Goal: Task Accomplishment & Management: Manage account settings

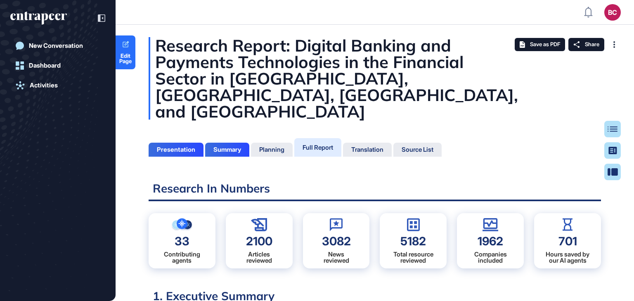
scroll to position [4, 0]
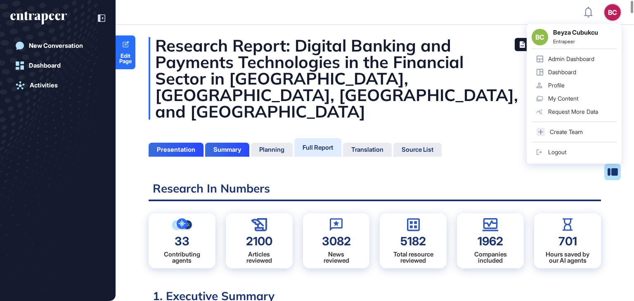
click at [562, 58] on div "Admin Dashboard" at bounding box center [571, 59] width 46 height 7
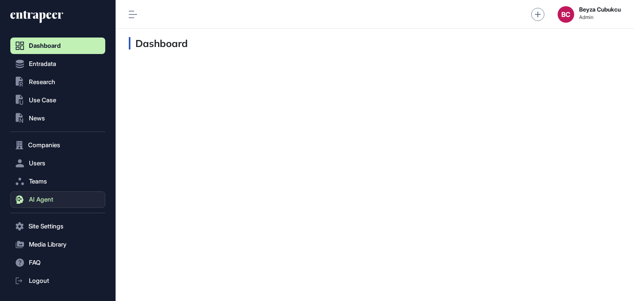
click at [36, 199] on span "AI Agent" at bounding box center [41, 199] width 24 height 7
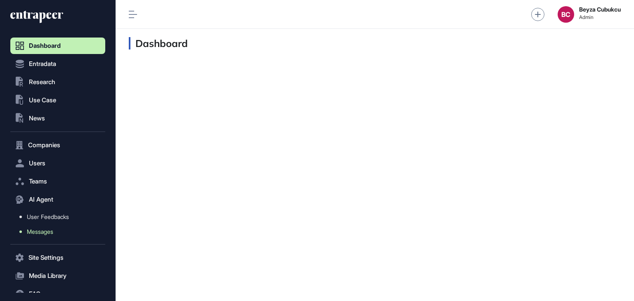
click at [43, 229] on span "Messages" at bounding box center [40, 232] width 26 height 7
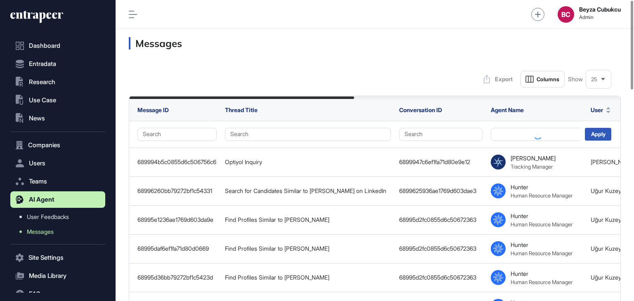
click at [360, 78] on div "Export Columns Show 25" at bounding box center [375, 79] width 492 height 17
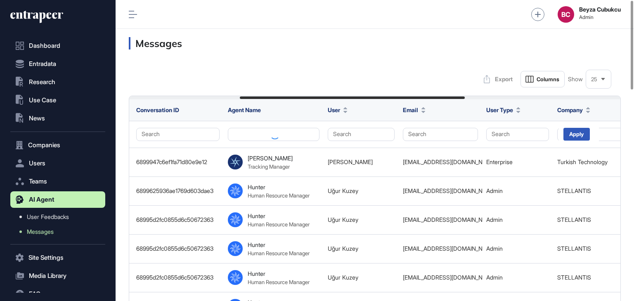
scroll to position [0, 331]
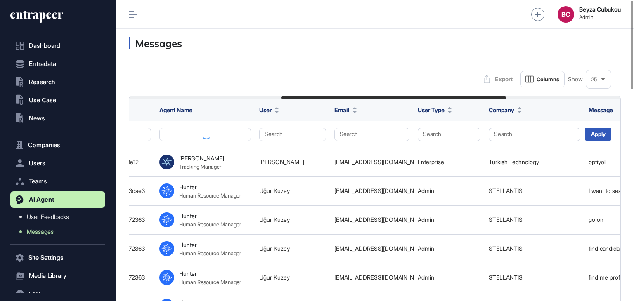
drag, startPoint x: 340, startPoint y: 98, endPoint x: 492, endPoint y: 98, distance: 151.9
click at [492, 98] on div at bounding box center [393, 98] width 225 height 2
click at [505, 136] on button "Search" at bounding box center [535, 134] width 92 height 13
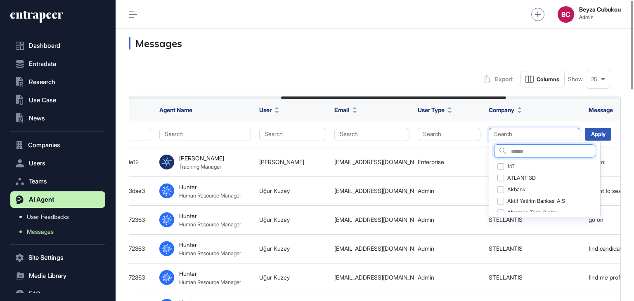
click at [516, 154] on input "text" at bounding box center [553, 151] width 84 height 11
type input "******"
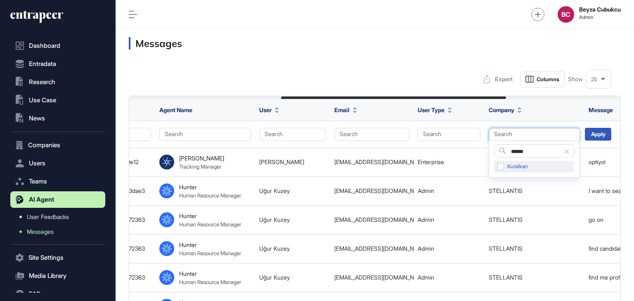
click at [500, 166] on div "Kuralkan" at bounding box center [534, 167] width 80 height 12
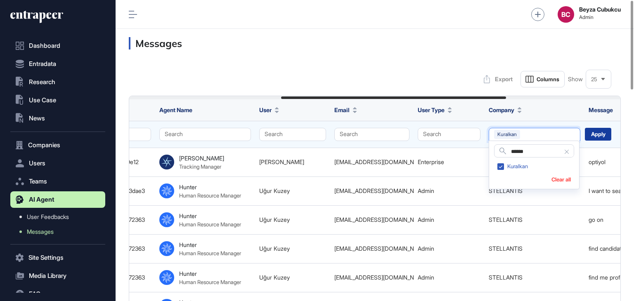
click at [602, 134] on div "Apply" at bounding box center [598, 134] width 26 height 13
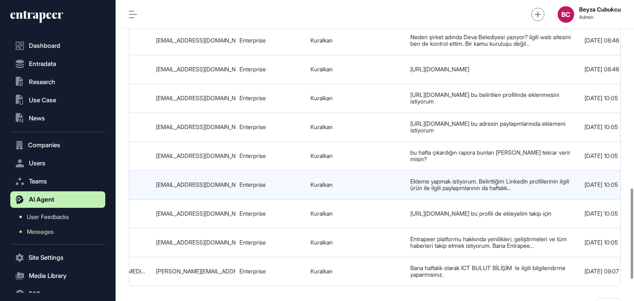
scroll to position [698, 0]
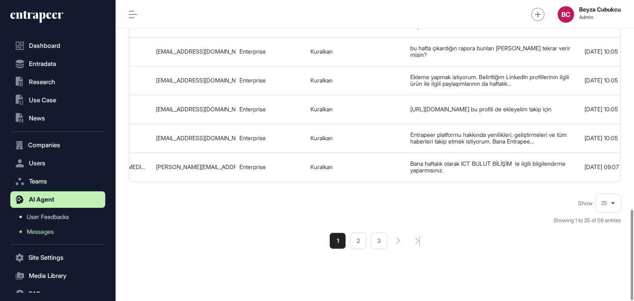
click at [357, 233] on li "2" at bounding box center [358, 241] width 17 height 17
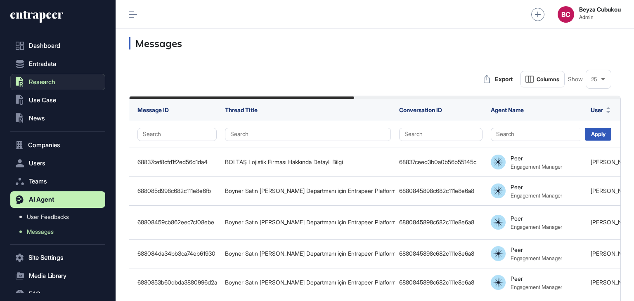
click at [38, 83] on span "Research" at bounding box center [42, 82] width 26 height 7
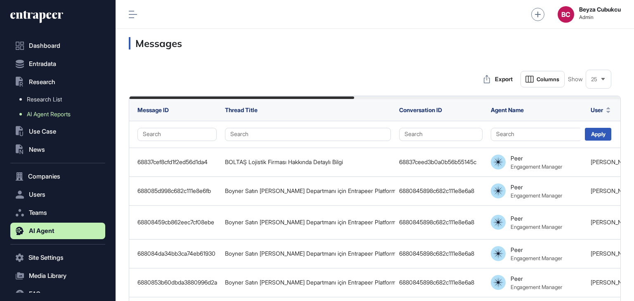
click at [41, 112] on span "AI Agent Reports" at bounding box center [49, 114] width 44 height 7
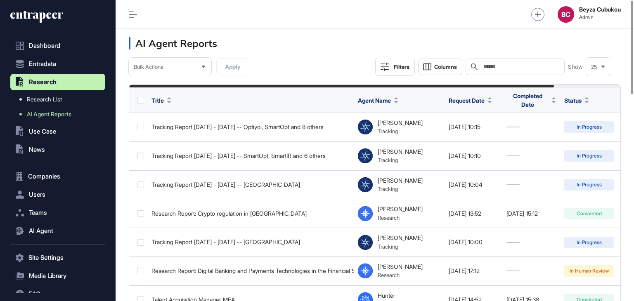
click at [485, 67] on input "text" at bounding box center [520, 67] width 77 height 7
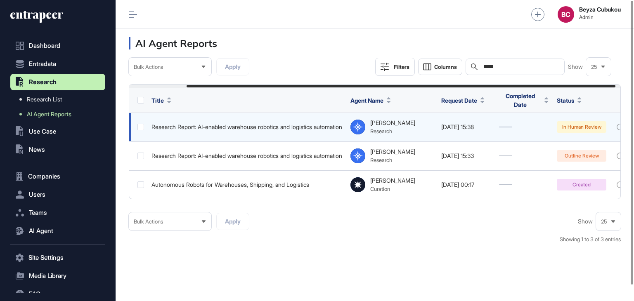
scroll to position [0, 71]
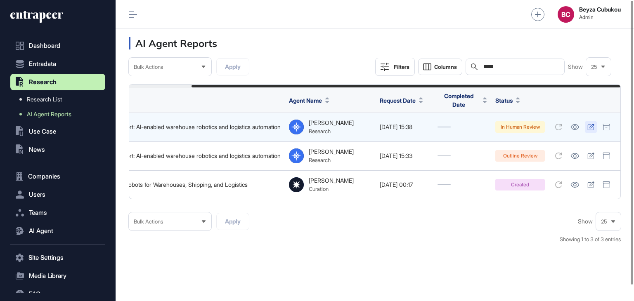
type input "*****"
click at [586, 126] on link at bounding box center [591, 127] width 12 height 12
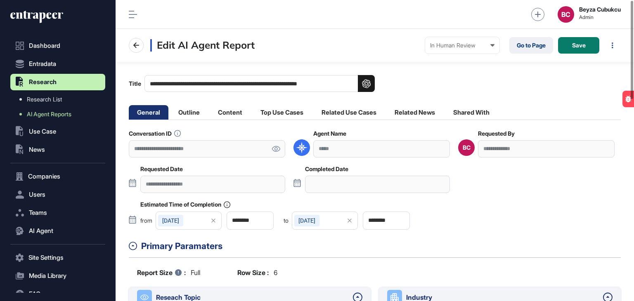
click at [277, 152] on link at bounding box center [276, 148] width 19 height 17
click at [515, 50] on link "Go to Page" at bounding box center [531, 45] width 44 height 17
click at [386, 116] on li "Related Use Cases" at bounding box center [414, 112] width 57 height 14
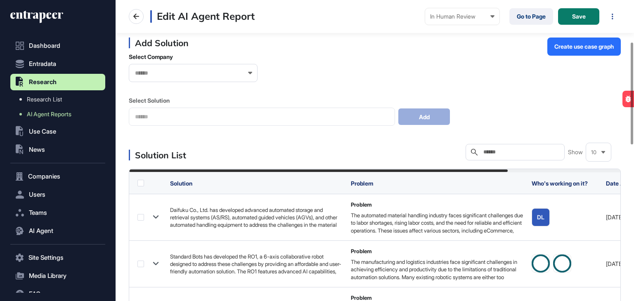
scroll to position [124, 0]
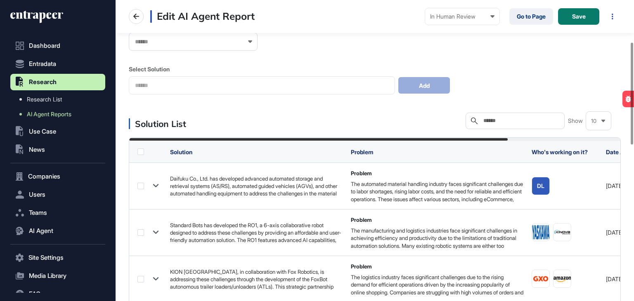
click at [140, 149] on label at bounding box center [140, 152] width 7 height 7
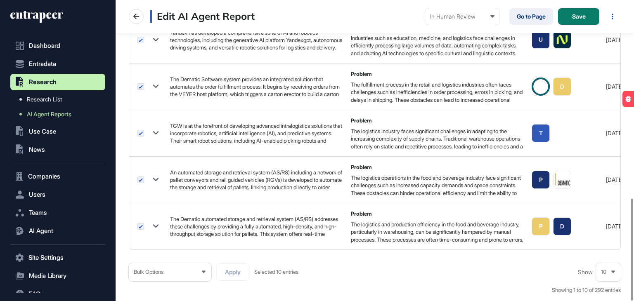
scroll to position [586, 0]
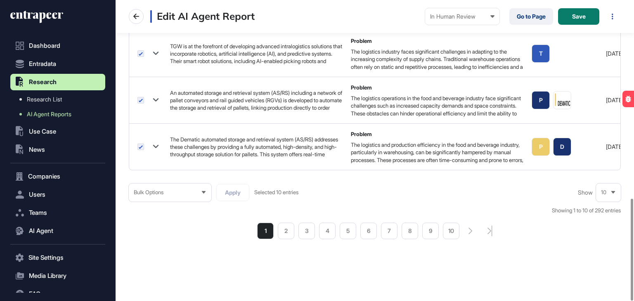
click at [203, 196] on div "Bulk Options" at bounding box center [170, 192] width 83 height 16
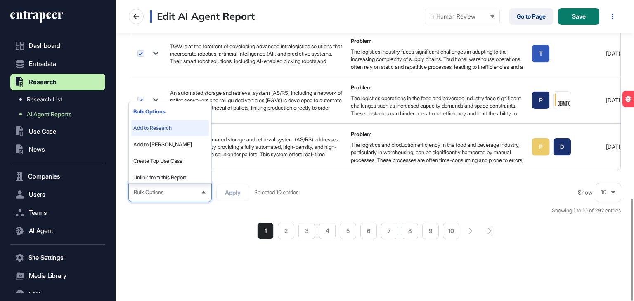
click at [162, 137] on li "Add to Research" at bounding box center [170, 145] width 78 height 17
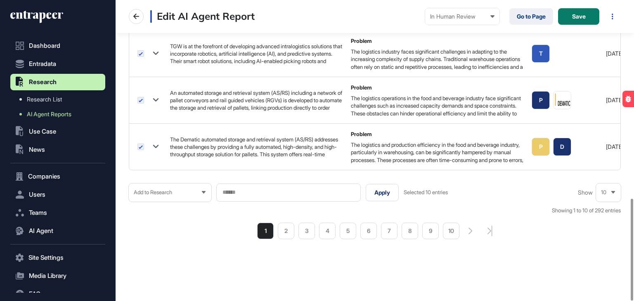
click at [196, 194] on div "Add to Research" at bounding box center [170, 192] width 83 height 16
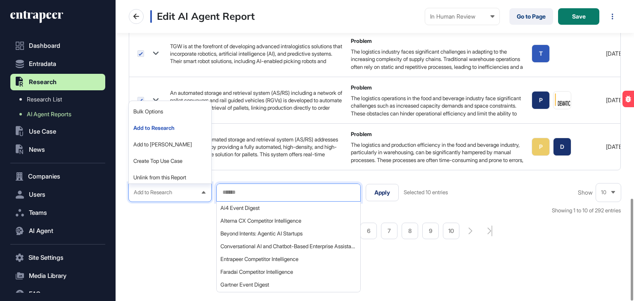
click at [232, 191] on input "text" at bounding box center [289, 192] width 134 height 7
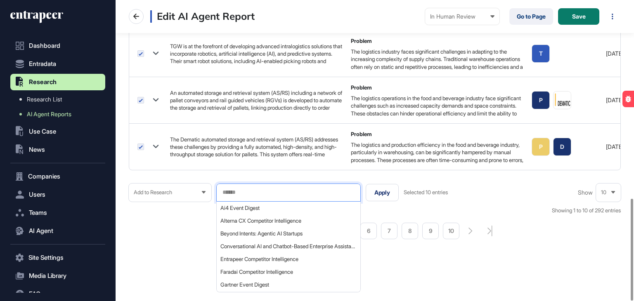
paste input "**********"
type input "**********"
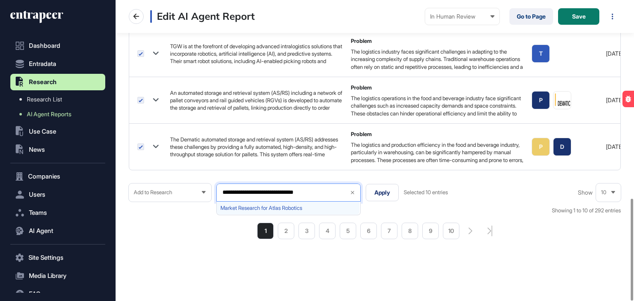
click at [242, 208] on span "Market Research for Atlas Robotics" at bounding box center [287, 208] width 135 height 6
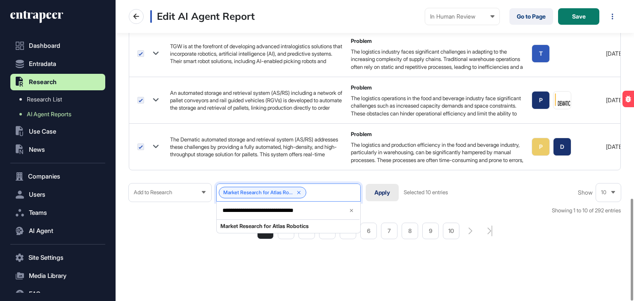
click at [386, 195] on button "Apply" at bounding box center [382, 192] width 33 height 17
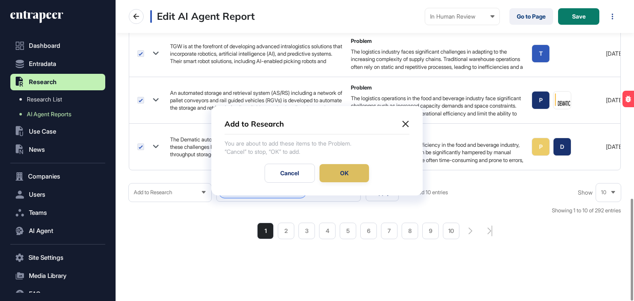
click at [349, 172] on div "OK" at bounding box center [344, 173] width 50 height 18
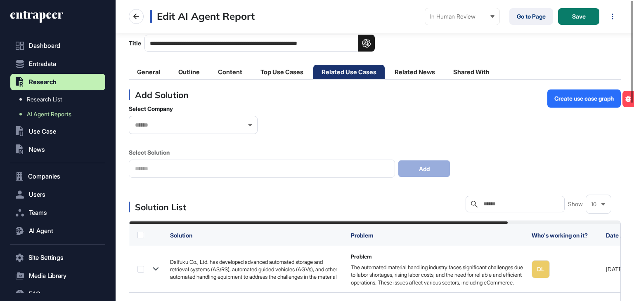
scroll to position [0, 0]
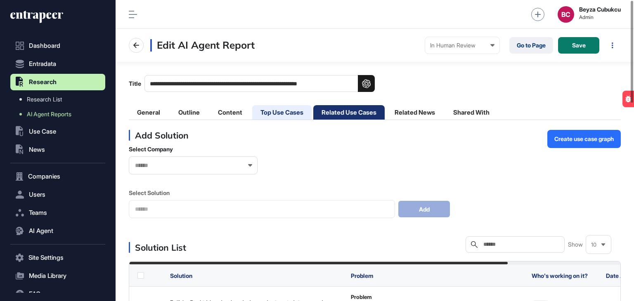
click at [313, 112] on li "Top Use Cases" at bounding box center [348, 112] width 71 height 14
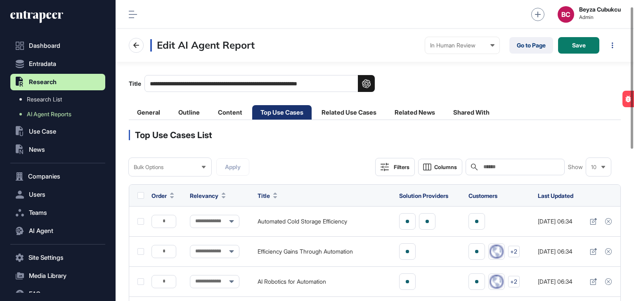
scroll to position [82, 0]
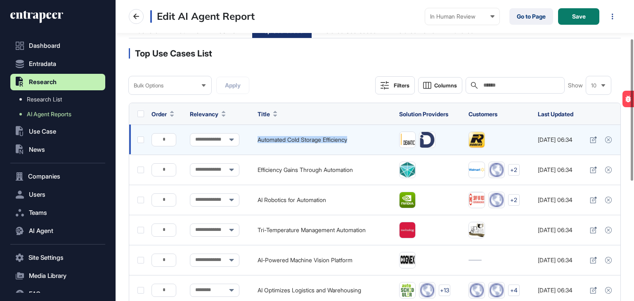
drag, startPoint x: 263, startPoint y: 138, endPoint x: 367, endPoint y: 142, distance: 104.5
click at [367, 142] on td "Automated Cold Storage Efficiency" at bounding box center [323, 140] width 141 height 30
copy td "Automated Cold Storage Efficiency"
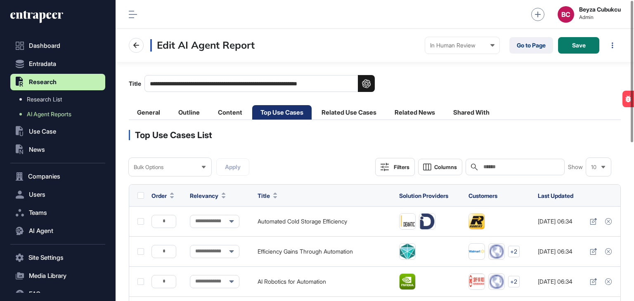
click at [386, 115] on li "Related Use Cases" at bounding box center [414, 112] width 57 height 14
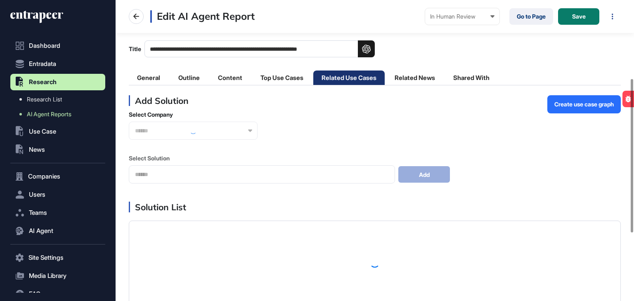
scroll to position [83, 0]
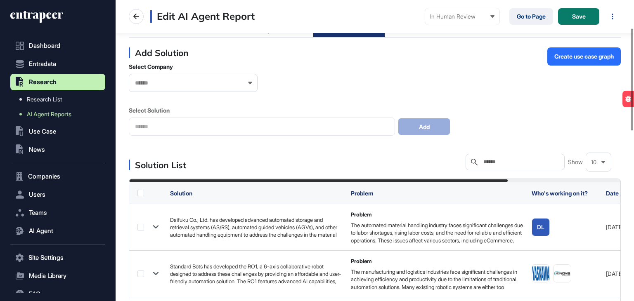
click at [233, 127] on div "Select Company Select Solution Add" at bounding box center [375, 99] width 492 height 73
click at [490, 161] on input "text" at bounding box center [520, 162] width 77 height 7
paste input "**********"
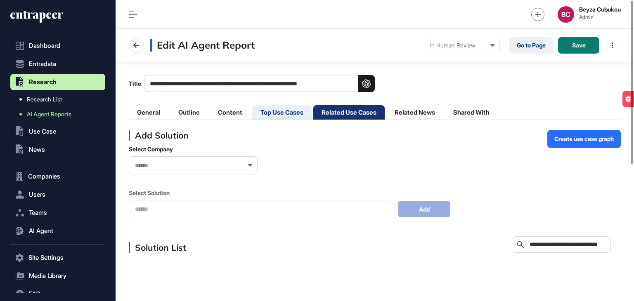
type input "**********"
click at [313, 111] on li "Top Use Cases" at bounding box center [348, 112] width 71 height 14
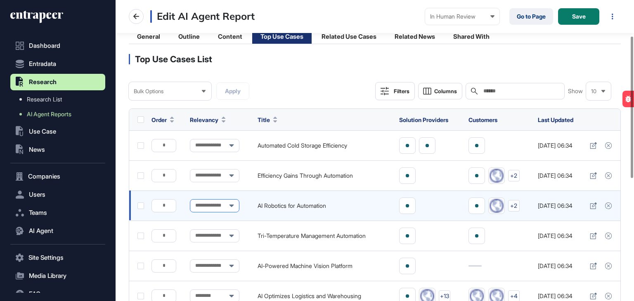
scroll to position [124, 0]
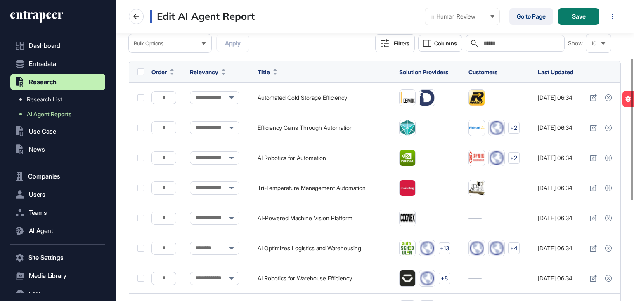
click at [142, 73] on label at bounding box center [140, 72] width 7 height 7
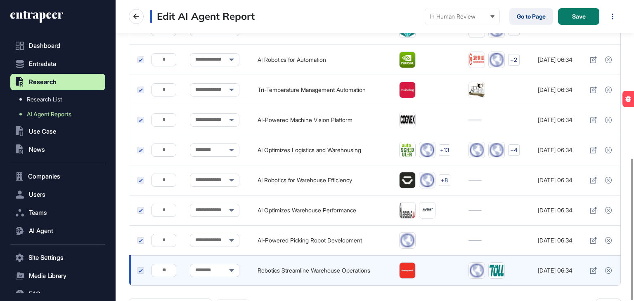
scroll to position [337, 0]
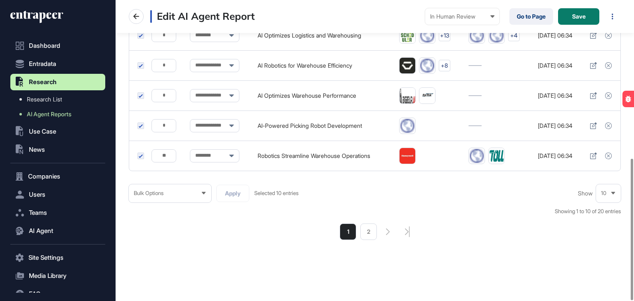
click at [188, 189] on div "Bulk Options" at bounding box center [170, 193] width 83 height 16
click at [180, 228] on div "1 2" at bounding box center [375, 232] width 492 height 17
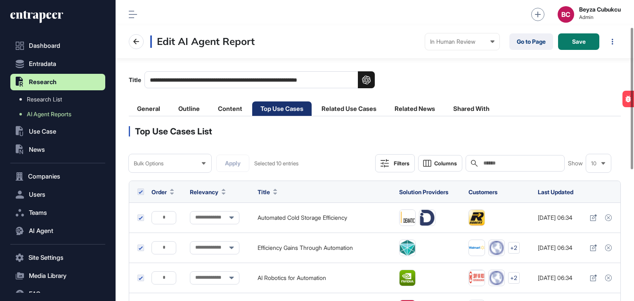
scroll to position [0, 0]
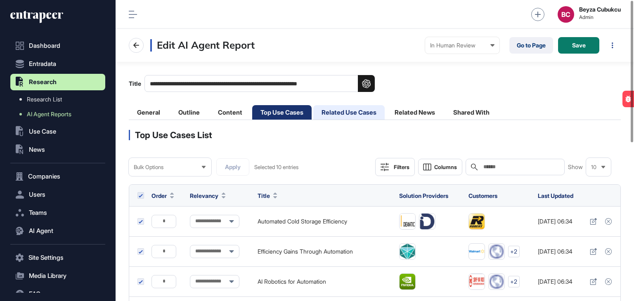
click at [386, 116] on li "Related Use Cases" at bounding box center [414, 112] width 57 height 14
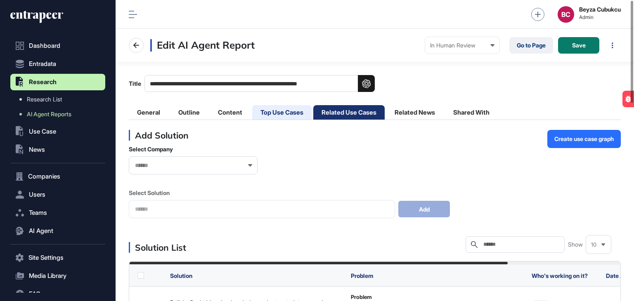
click at [313, 107] on li "Top Use Cases" at bounding box center [348, 112] width 71 height 14
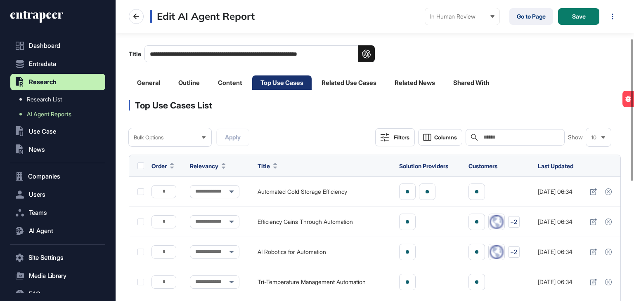
scroll to position [82, 0]
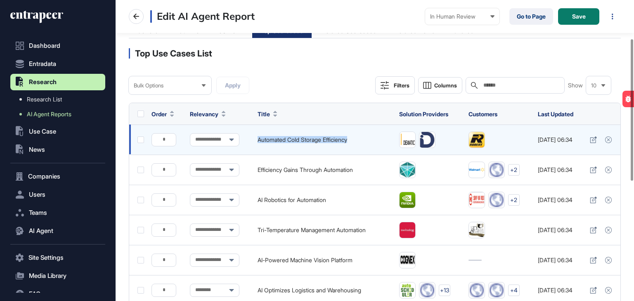
drag, startPoint x: 352, startPoint y: 137, endPoint x: 251, endPoint y: 134, distance: 100.7
click at [253, 134] on td "Automated Cold Storage Efficiency" at bounding box center [323, 140] width 141 height 30
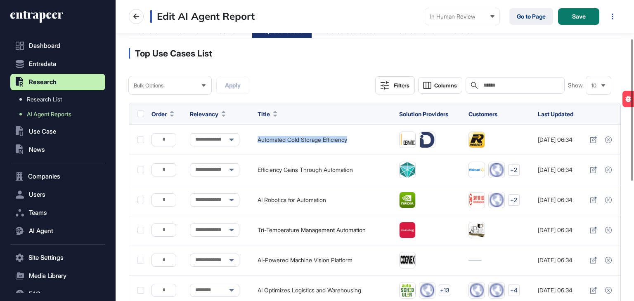
copy td "Automated Cold Storage Efficiency"
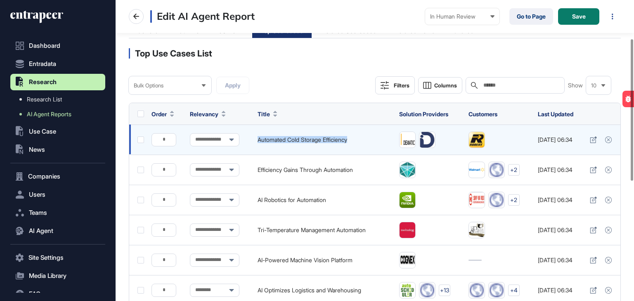
click at [402, 143] on img at bounding box center [407, 140] width 16 height 16
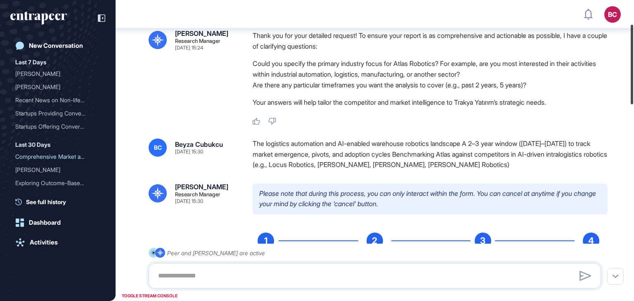
scroll to position [58, 0]
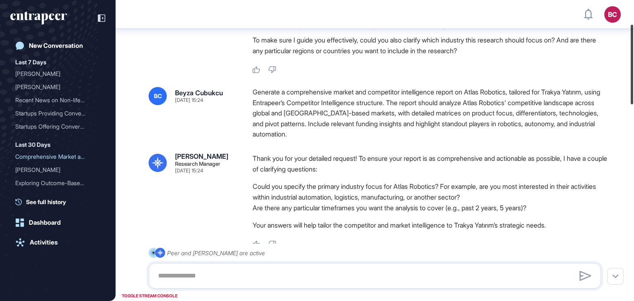
drag, startPoint x: 633, startPoint y: 180, endPoint x: 633, endPoint y: 42, distance: 138.2
click at [633, 42] on div at bounding box center [632, 65] width 2 height 80
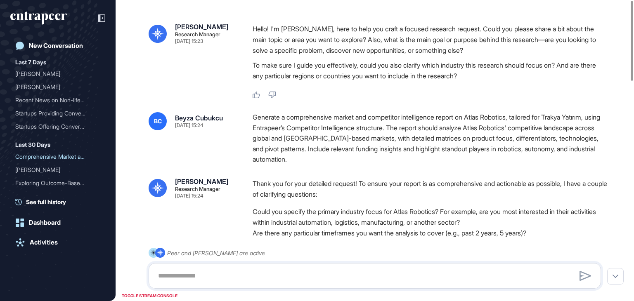
scroll to position [0, 0]
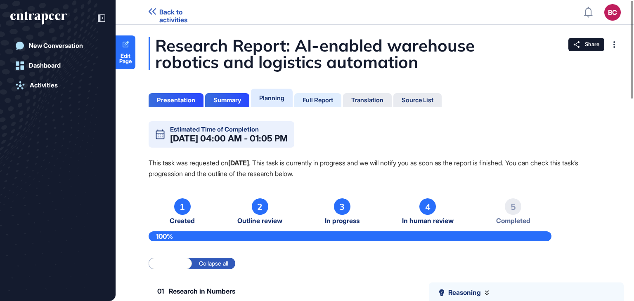
click at [313, 98] on div "Full Report" at bounding box center [317, 100] width 31 height 7
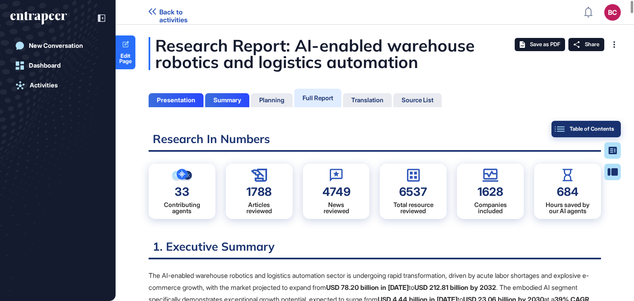
click at [605, 126] on div "Table of Contents" at bounding box center [586, 129] width 56 height 7
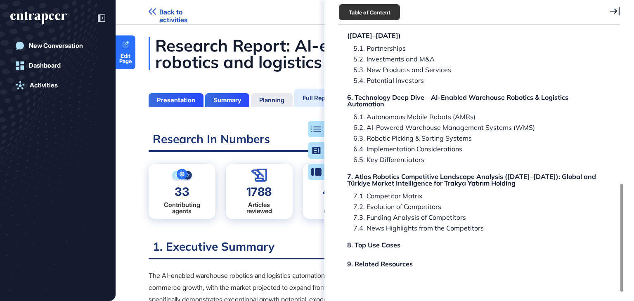
scroll to position [320, 0]
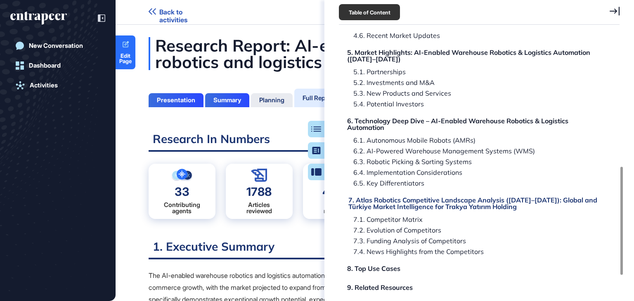
click at [467, 200] on div "7. Atlas Robotics Competitive Landscape Analysis (2022–2025): Global and Türkiy…" at bounding box center [473, 203] width 250 height 13
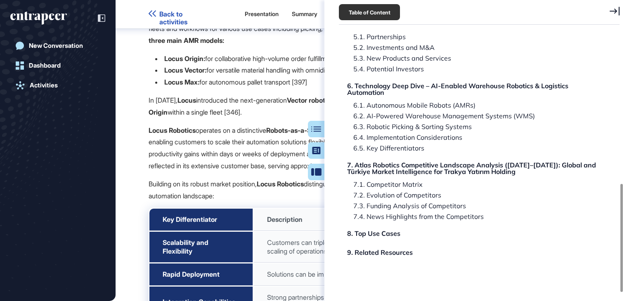
scroll to position [361, 0]
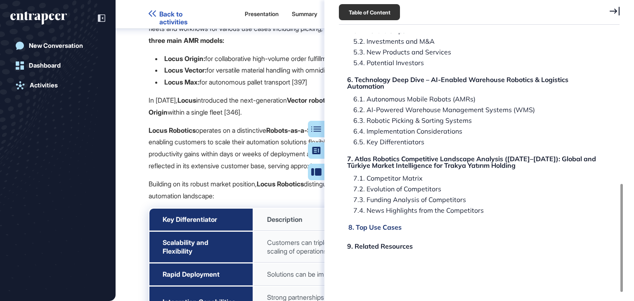
click at [378, 243] on div "8. Top Use Cases" at bounding box center [380, 246] width 66 height 7
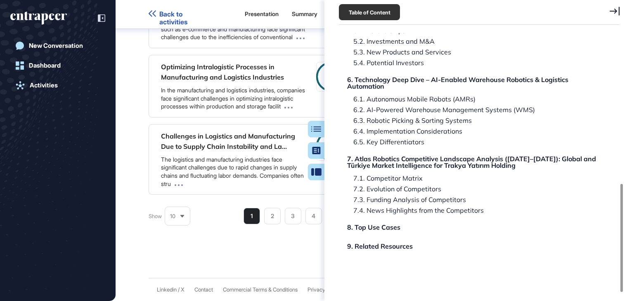
scroll to position [64087, 0]
click at [613, 10] on icon at bounding box center [615, 11] width 10 height 9
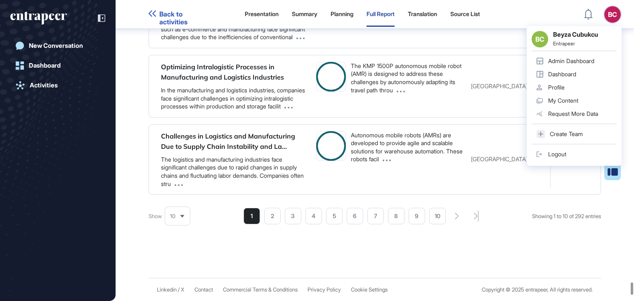
scroll to position [0, 0]
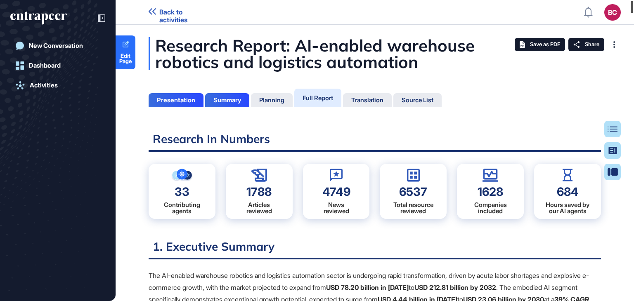
drag, startPoint x: 633, startPoint y: 295, endPoint x: 633, endPoint y: 5, distance: 290.5
click at [633, 5] on div at bounding box center [632, 7] width 2 height 12
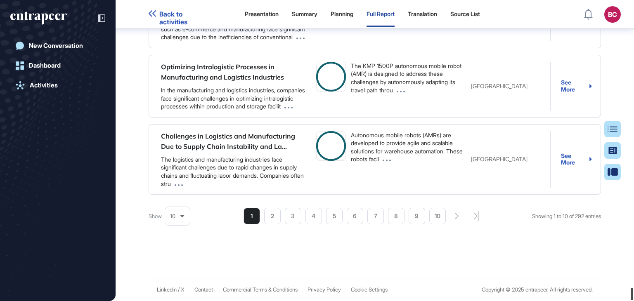
click at [633, 296] on div at bounding box center [632, 294] width 2 height 12
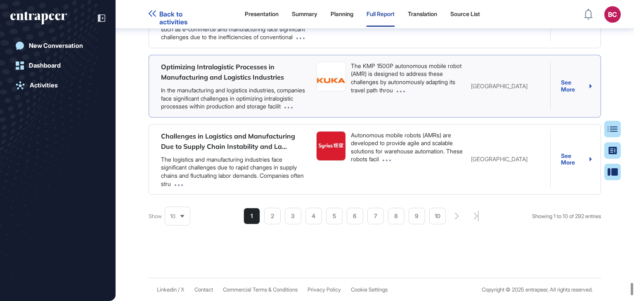
scroll to position [64165, 0]
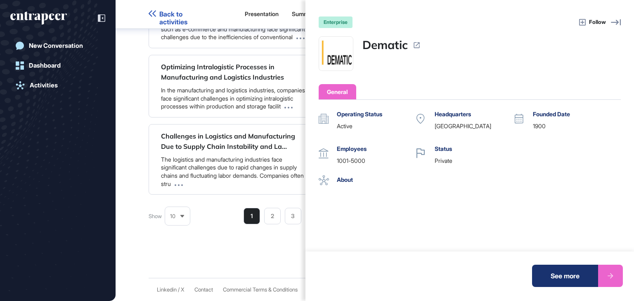
click at [580, 278] on div "See more" at bounding box center [565, 276] width 66 height 22
click at [250, 94] on div "enterprise Follow Dematic General Operating Status active Headquarters United S…" at bounding box center [317, 150] width 634 height 301
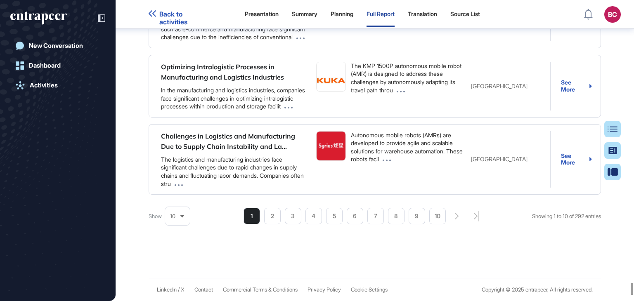
scroll to position [0, 0]
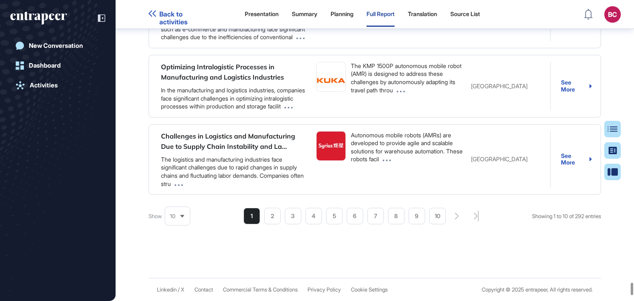
scroll to position [83, 0]
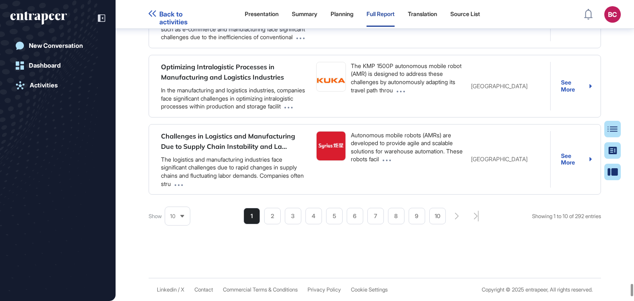
scroll to position [64413, 0]
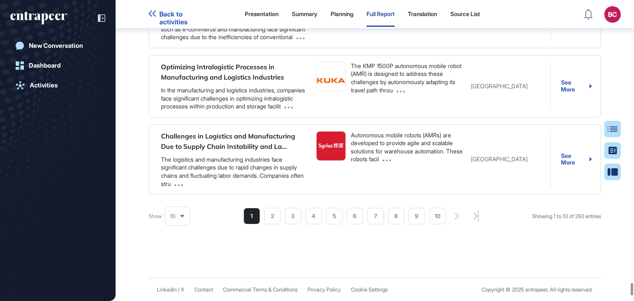
scroll to position [64229, 0]
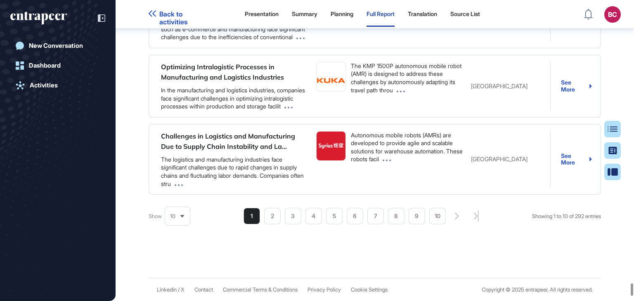
click at [614, 164] on button "Table of Contents" at bounding box center [612, 172] width 17 height 17
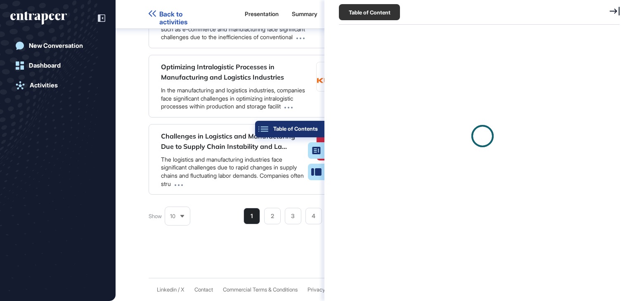
scroll to position [4, 0]
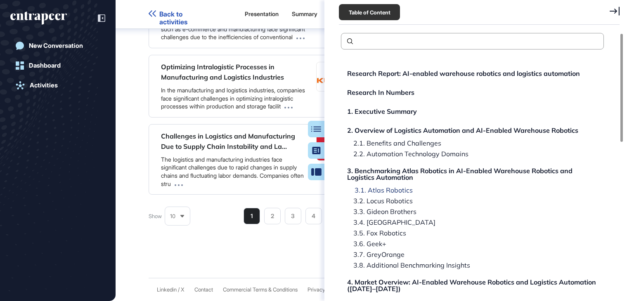
click at [384, 198] on div "3.1. Atlas Robotics" at bounding box center [380, 201] width 66 height 7
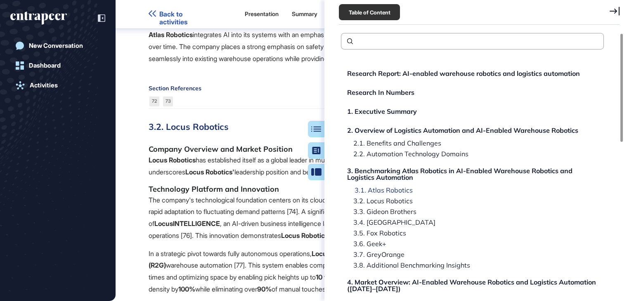
scroll to position [6614, 0]
click at [382, 208] on div "3.2. Locus Robotics" at bounding box center [381, 211] width 69 height 7
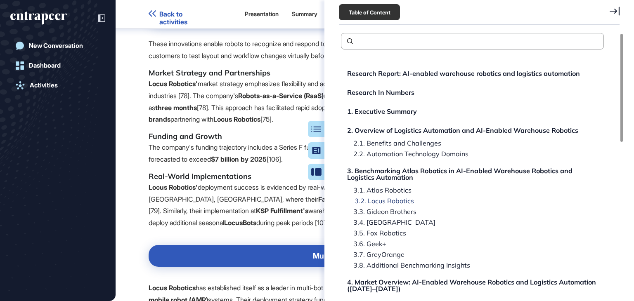
scroll to position [6963, 0]
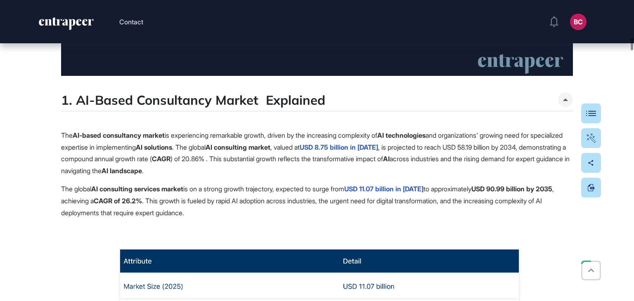
scroll to position [3466, 0]
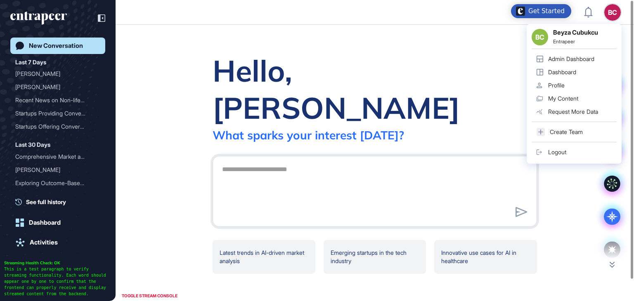
click at [570, 61] on div "Admin Dashboard" at bounding box center [571, 59] width 46 height 7
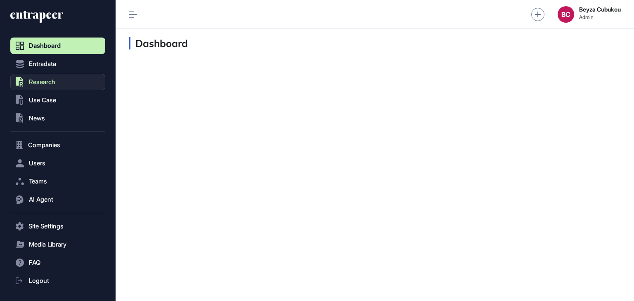
click at [30, 218] on button ".st0{fill:currentColor} Research" at bounding box center [57, 226] width 95 height 17
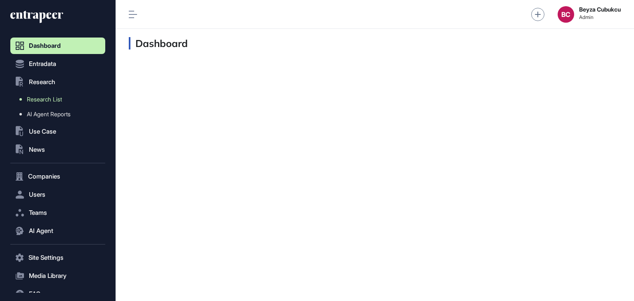
click at [33, 100] on span "Research List" at bounding box center [44, 99] width 35 height 7
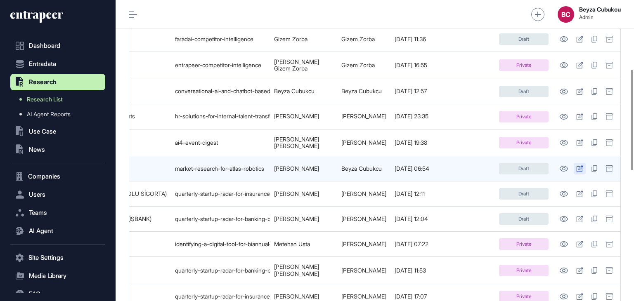
scroll to position [0, 277]
click at [560, 166] on icon at bounding box center [563, 169] width 9 height 6
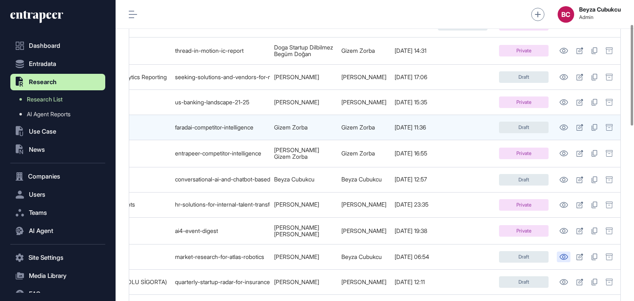
scroll to position [0, 0]
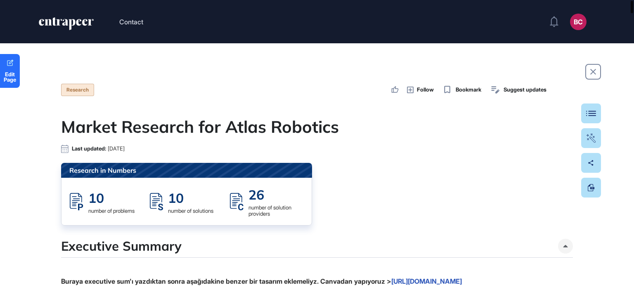
drag, startPoint x: 630, startPoint y: 74, endPoint x: 633, endPoint y: -1, distance: 75.2
click at [633, 0] on html "Contact BC Admin Dashboard Dashboard Profile My Content Request More Data Edit …" at bounding box center [317, 150] width 634 height 301
click at [8, 64] on icon at bounding box center [10, 63] width 8 height 8
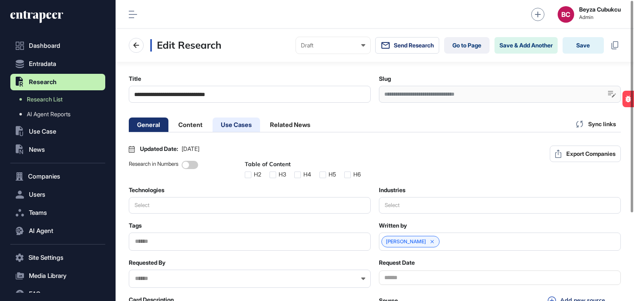
click at [262, 121] on li "Use Cases" at bounding box center [290, 125] width 57 height 14
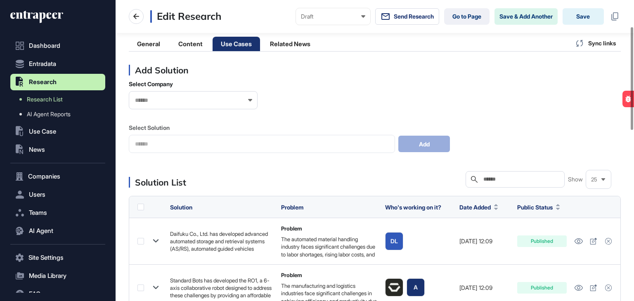
scroll to position [83, 0]
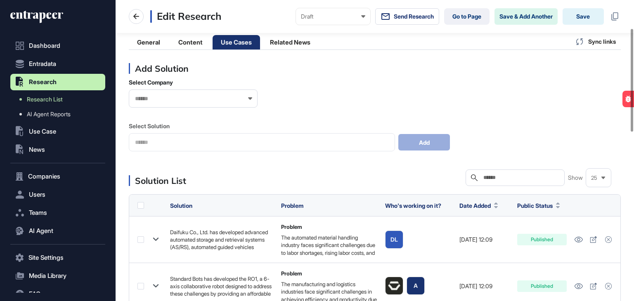
click at [178, 144] on div "Select Company Select Solution Add" at bounding box center [375, 115] width 492 height 73
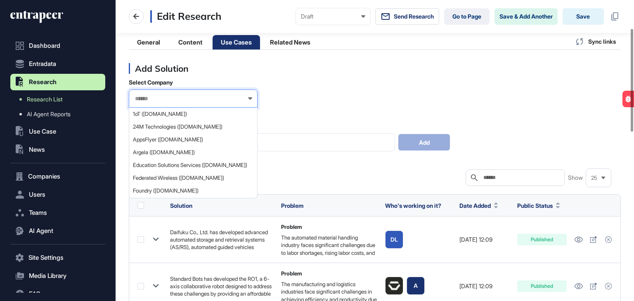
click at [158, 99] on input "text" at bounding box center [187, 98] width 107 height 7
type input "*******"
click at [156, 114] on span "Dematic (dematic.com)" at bounding box center [193, 114] width 120 height 6
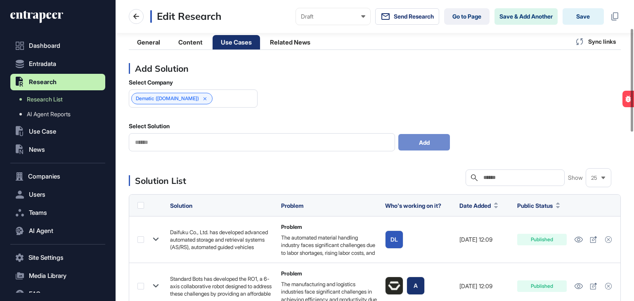
click at [200, 139] on input "text" at bounding box center [261, 142] width 255 height 7
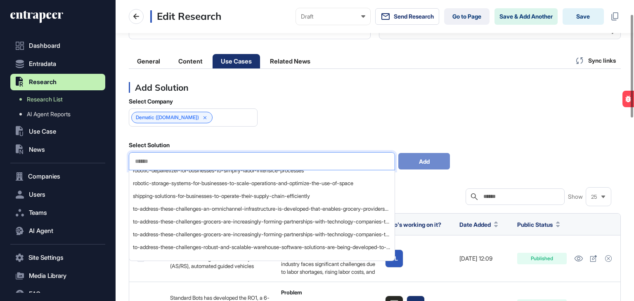
scroll to position [41, 0]
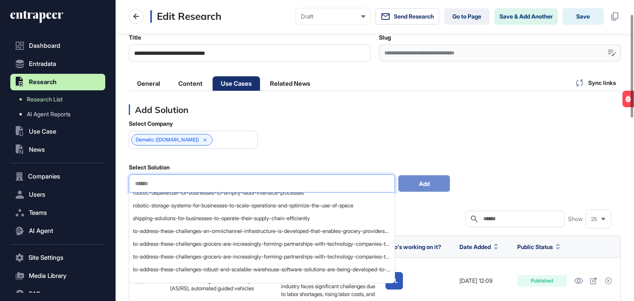
click at [167, 180] on input "text" at bounding box center [261, 183] width 255 height 7
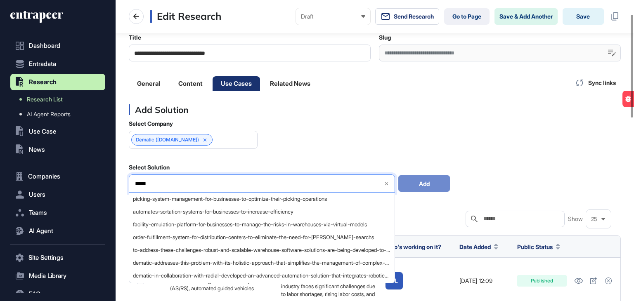
scroll to position [0, 0]
drag, startPoint x: 159, startPoint y: 181, endPoint x: 130, endPoint y: 179, distance: 29.0
click at [130, 179] on div "*****" at bounding box center [262, 184] width 266 height 18
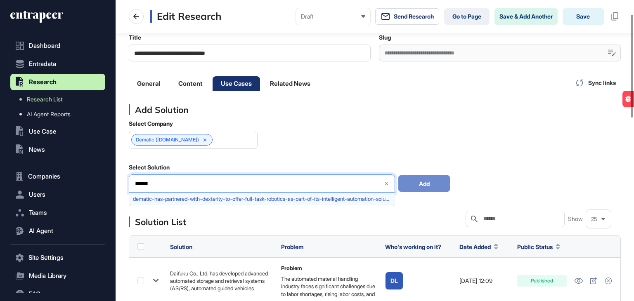
type input "******"
click at [194, 197] on span "dematic-has-partnered-with-dexterity-to-offer-full-task-robotics-as-part-of-its…" at bounding box center [261, 199] width 257 height 6
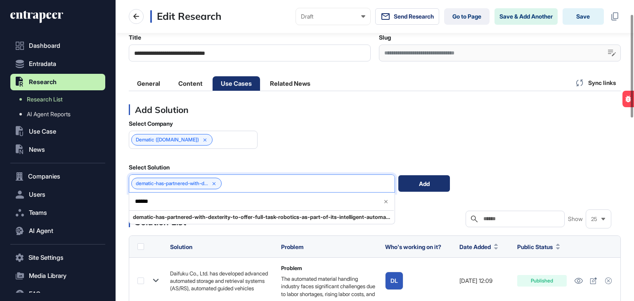
click at [428, 184] on div "Add" at bounding box center [424, 183] width 52 height 17
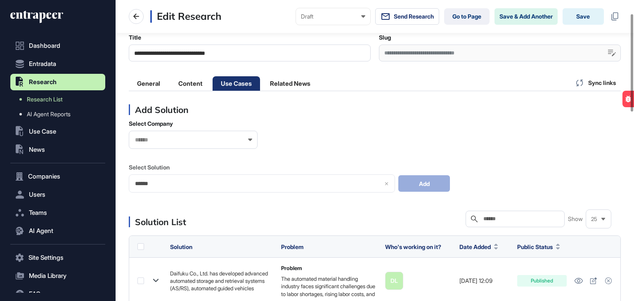
click at [191, 147] on div at bounding box center [193, 140] width 129 height 18
click at [194, 140] on input "text" at bounding box center [187, 140] width 107 height 7
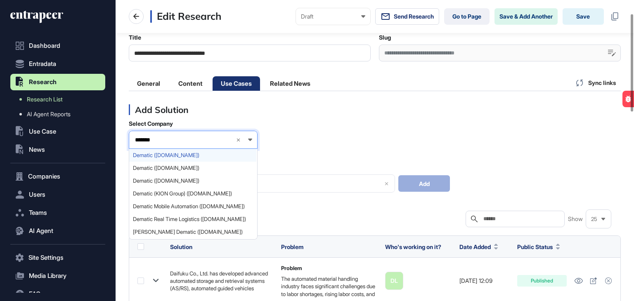
type input "*******"
click at [152, 154] on span "Dematic (dematic.com)" at bounding box center [193, 155] width 120 height 6
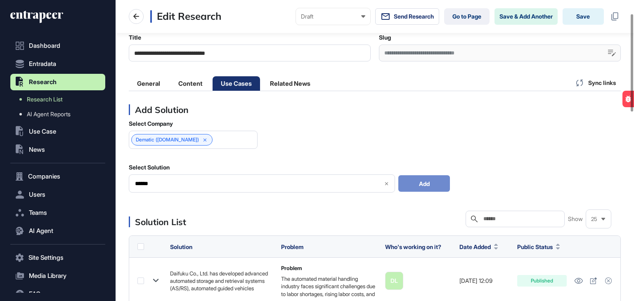
click at [155, 186] on input "******" at bounding box center [255, 183] width 243 height 7
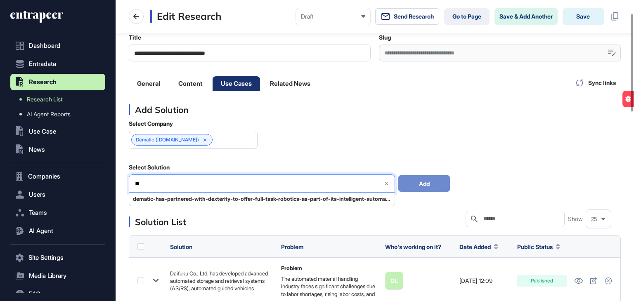
type input "*"
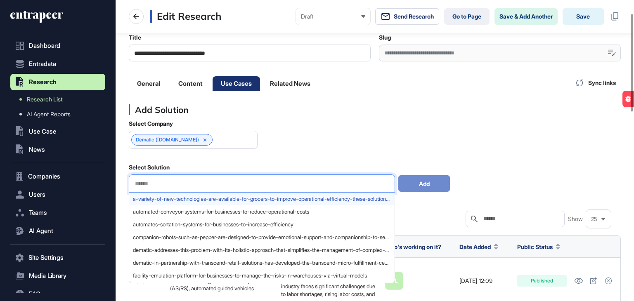
click at [210, 200] on span "a-variety-of-new-technologies-are-available-for-grocers-to-improve-operational-…" at bounding box center [261, 199] width 257 height 6
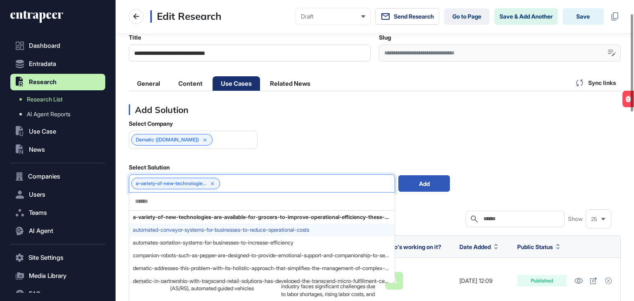
click at [190, 231] on span "automated-conveyor-systems-for-businesses-to-reduce-operational-costs" at bounding box center [261, 230] width 257 height 6
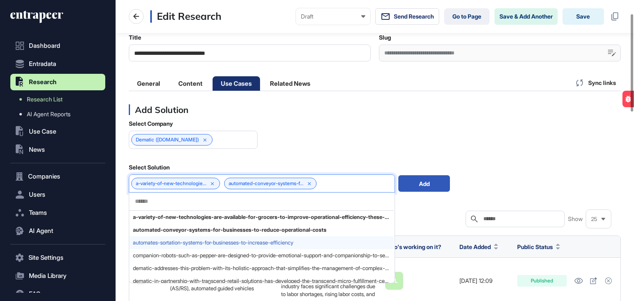
click at [191, 240] on span "automates-sortation-systems-for-businesses-to-increase-efficiency" at bounding box center [261, 243] width 257 height 6
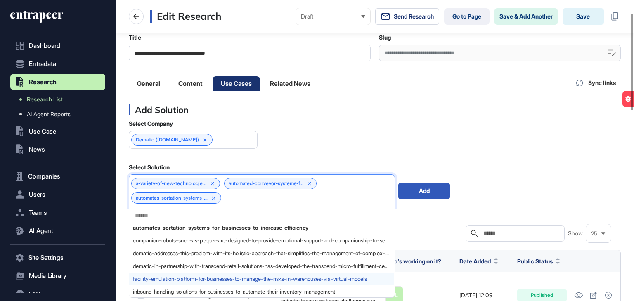
scroll to position [41, 0]
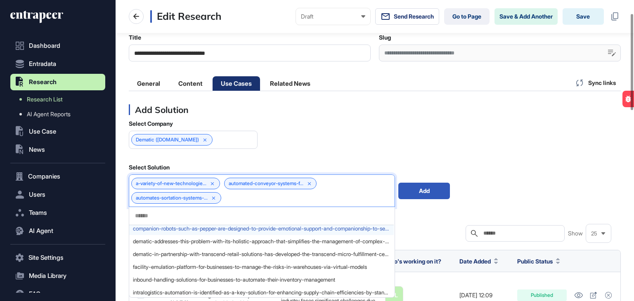
click at [206, 229] on span "companion-robots-such-as-pepper-are-designed-to-provide-emotional-support-and-c…" at bounding box center [261, 229] width 257 height 6
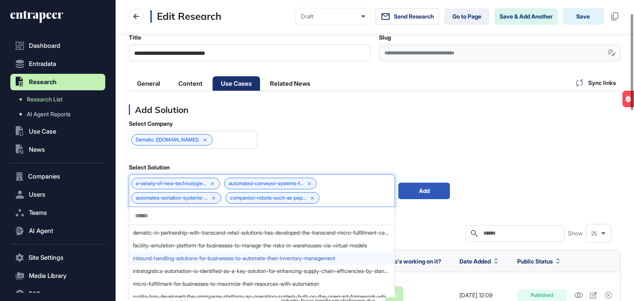
scroll to position [83, 0]
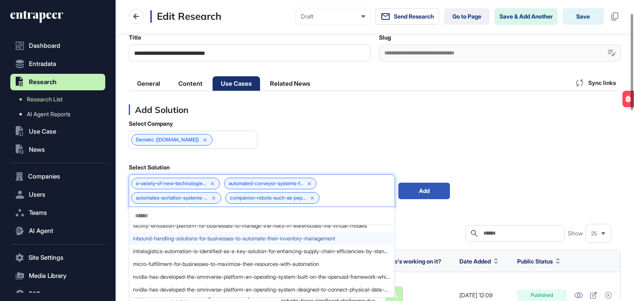
click at [221, 240] on span "inbound-handling-solutions-for-businesses-to-automate-their-inventory-management" at bounding box center [261, 239] width 257 height 6
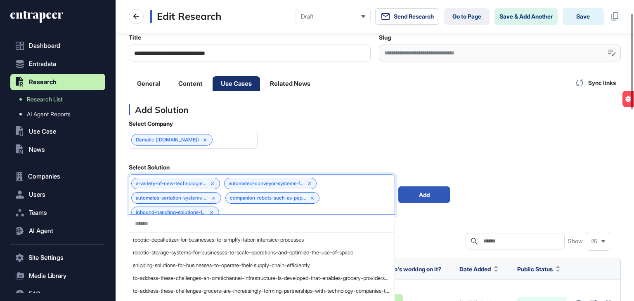
scroll to position [310, 0]
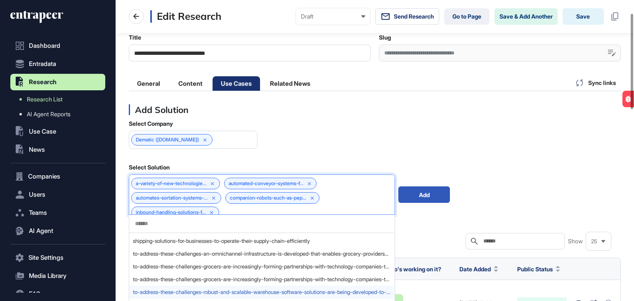
click at [228, 292] on span "to-address-these-challenges-robust-and-scalable-warehouse-software-solutions-ar…" at bounding box center [261, 292] width 257 height 6
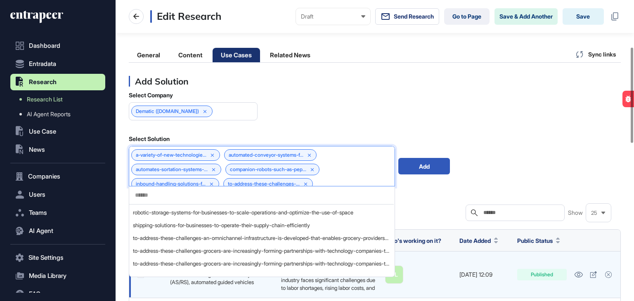
scroll to position [165, 0]
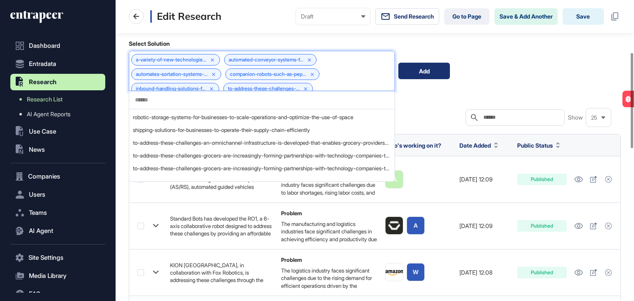
click at [422, 75] on div "Add" at bounding box center [424, 71] width 52 height 17
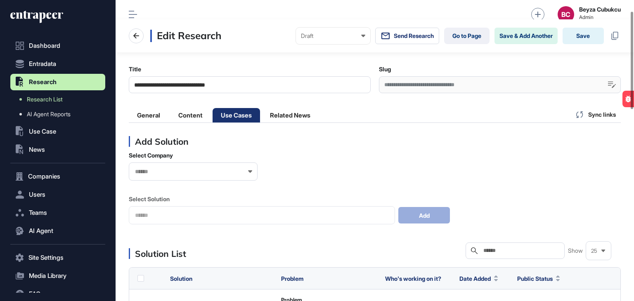
scroll to position [0, 0]
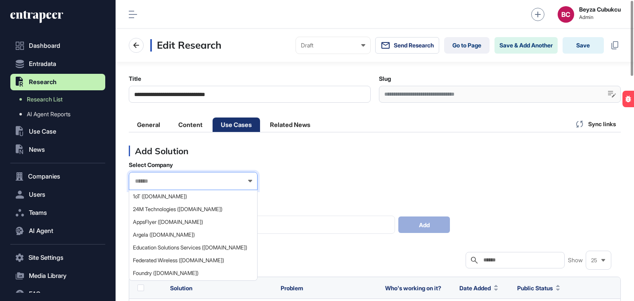
click at [165, 184] on input "text" at bounding box center [187, 181] width 107 height 7
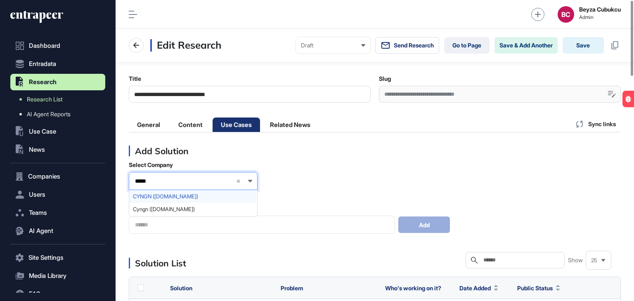
type input "*****"
click at [163, 196] on span "CYNGN (cyngn.com)" at bounding box center [193, 197] width 120 height 6
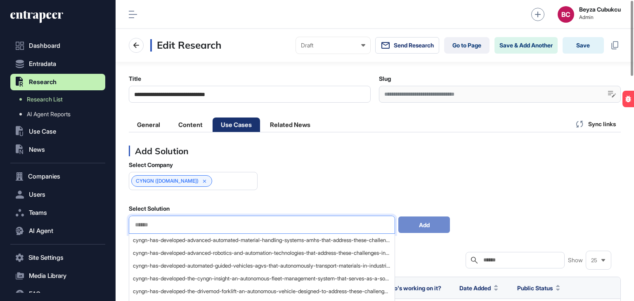
click at [226, 225] on input "text" at bounding box center [261, 225] width 255 height 7
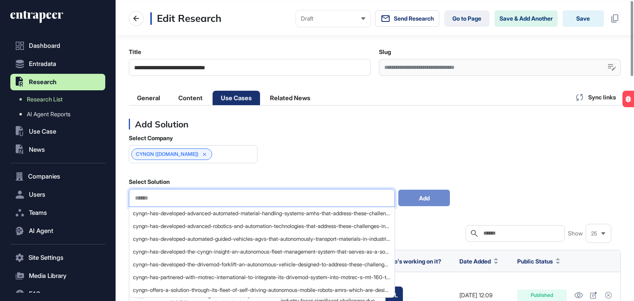
scroll to position [41, 0]
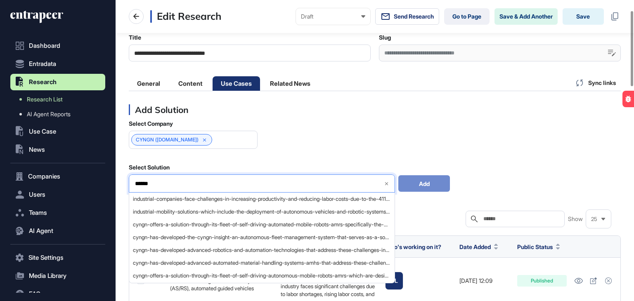
type input "******"
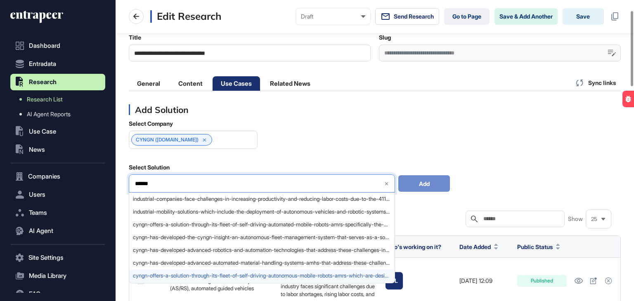
click at [255, 276] on span "cyngn-offers-a-solution-through-its-fleet-of-self-driving-autonomous-mobile-rob…" at bounding box center [261, 276] width 257 height 6
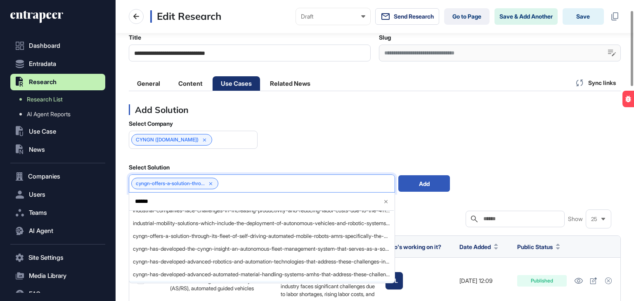
scroll to position [0, 0]
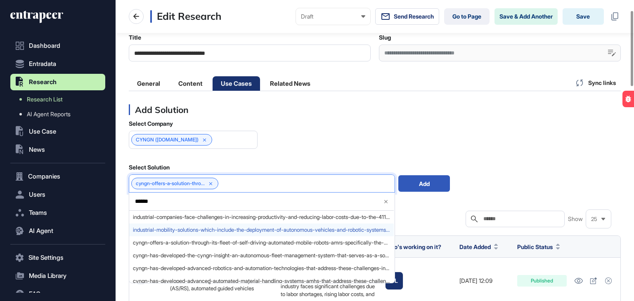
click at [221, 228] on span "industrial-mobility-solutions-which-include-the-deployment-of-autonomous-vehicl…" at bounding box center [261, 230] width 257 height 6
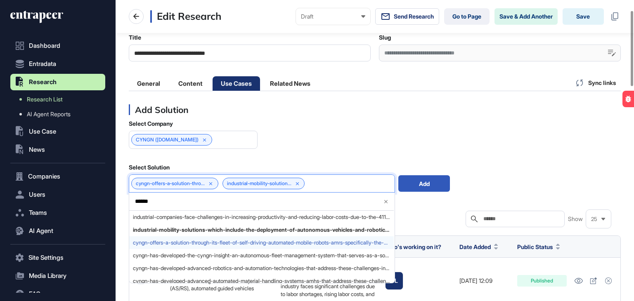
click at [218, 242] on span "cyngn-offers-a-solution-through-its-fleet-of-self-driving-automated-mobile-robo…" at bounding box center [261, 243] width 257 height 6
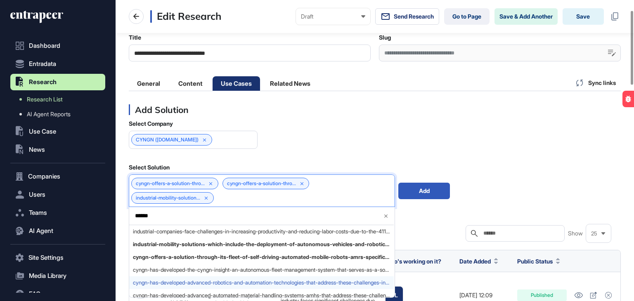
click at [206, 281] on span "cyngn-has-developed-advanced-robotics-and-automation-technologies-that-address-…" at bounding box center [261, 283] width 257 height 6
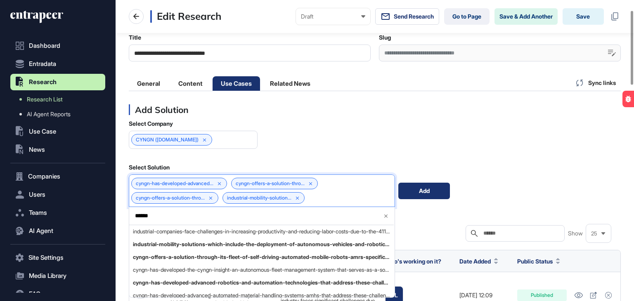
click at [416, 185] on div "Add" at bounding box center [424, 191] width 52 height 17
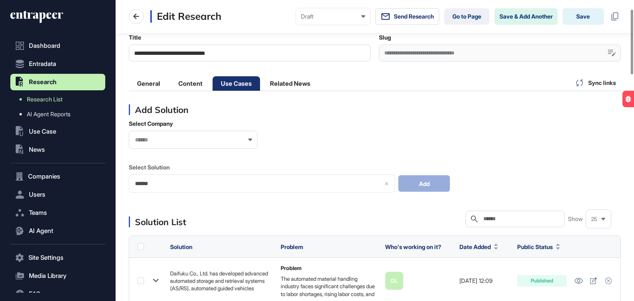
click at [175, 131] on div at bounding box center [193, 140] width 129 height 18
click at [173, 135] on div at bounding box center [193, 140] width 129 height 18
click at [170, 140] on input "text" at bounding box center [187, 140] width 107 height 7
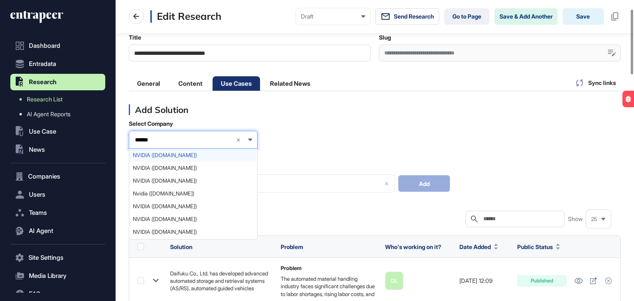
type input "******"
click at [168, 155] on span "NVIDIA (nvidia.com)" at bounding box center [193, 155] width 120 height 6
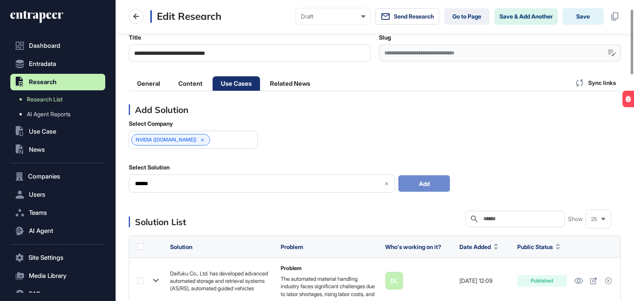
click at [174, 184] on input "******" at bounding box center [255, 183] width 243 height 7
drag, startPoint x: 174, startPoint y: 184, endPoint x: 134, endPoint y: 179, distance: 40.3
click at [134, 180] on input "******" at bounding box center [255, 183] width 243 height 7
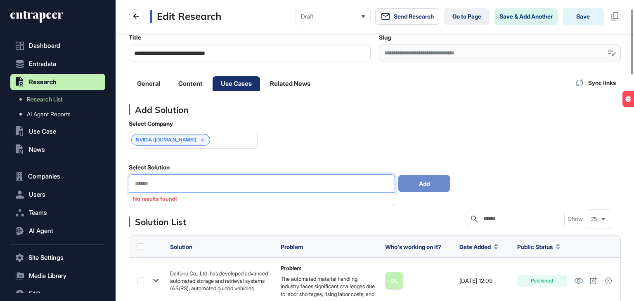
click at [166, 179] on div at bounding box center [262, 184] width 266 height 18
click at [271, 150] on div "Select Company NVIDIA (nvidia.com) Select Solution No results found! Add" at bounding box center [375, 156] width 492 height 73
click at [195, 179] on div at bounding box center [262, 184] width 266 height 18
click at [183, 187] on div at bounding box center [262, 184] width 266 height 18
click at [181, 183] on input "text" at bounding box center [261, 183] width 255 height 7
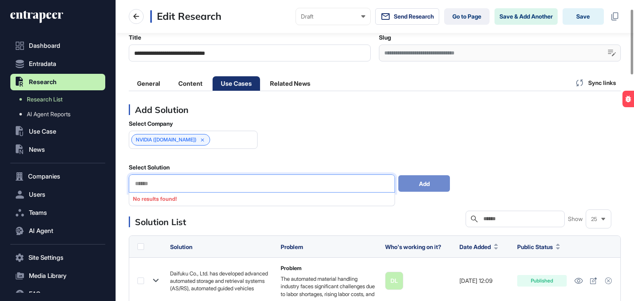
drag, startPoint x: 249, startPoint y: 143, endPoint x: 239, endPoint y: 144, distance: 10.3
click at [246, 143] on div "NVIDIA (nvidia.com)" at bounding box center [193, 140] width 129 height 18
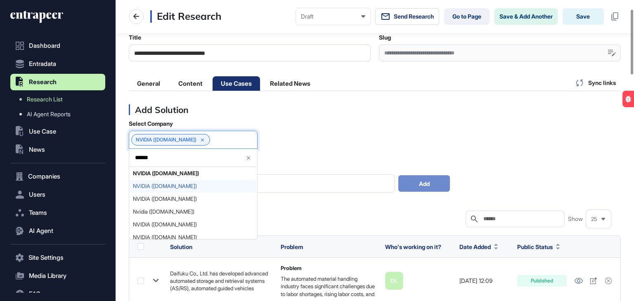
click at [170, 184] on span "NVIDIA (nvidia.com)" at bounding box center [193, 186] width 120 height 6
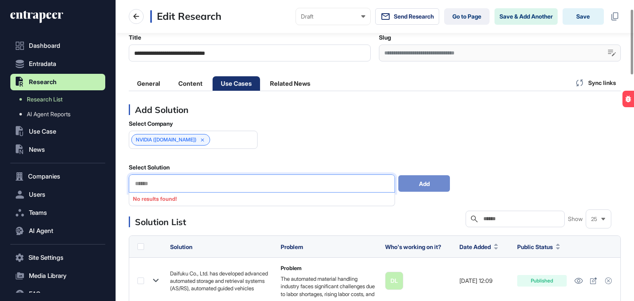
click at [162, 180] on input "text" at bounding box center [261, 183] width 255 height 7
click at [191, 136] on div "NVIDIA (nvidia.com)" at bounding box center [170, 140] width 79 height 12
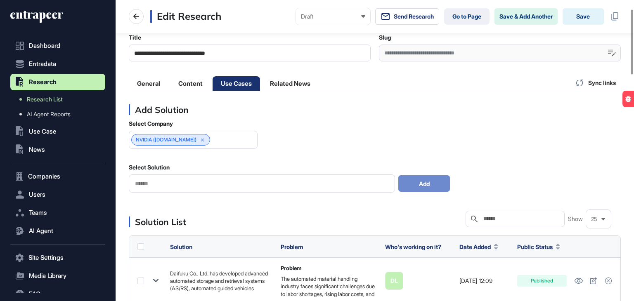
click at [200, 138] on icon at bounding box center [203, 140] width 6 height 6
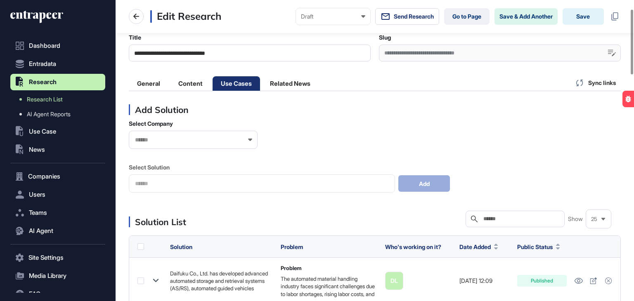
click at [192, 139] on input "text" at bounding box center [187, 140] width 107 height 7
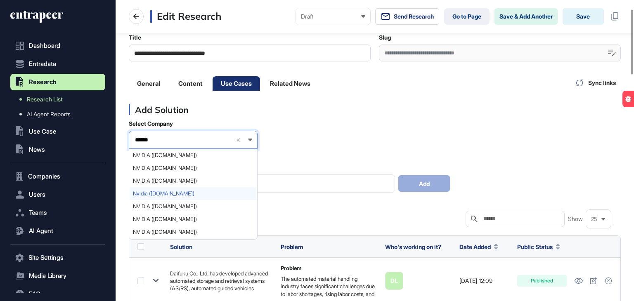
type input "******"
click at [138, 192] on span "Nvidia (nvidia.com)" at bounding box center [193, 194] width 120 height 6
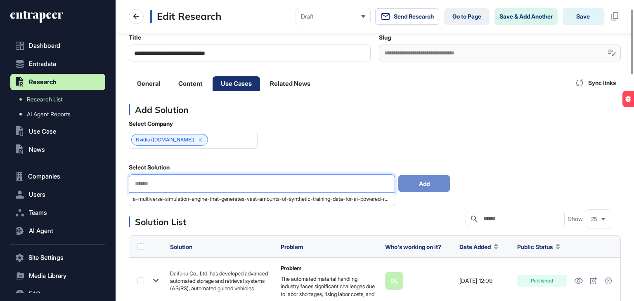
click at [158, 180] on input "text" at bounding box center [261, 183] width 255 height 7
click at [198, 138] on icon at bounding box center [201, 140] width 6 height 6
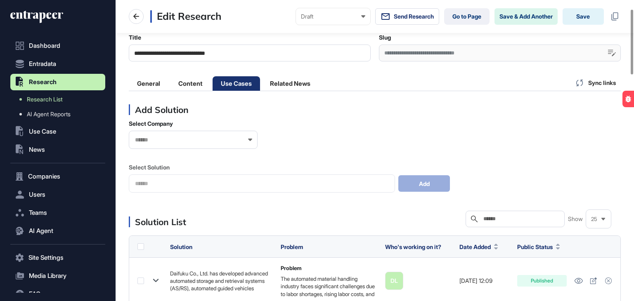
click at [188, 146] on div at bounding box center [193, 140] width 129 height 18
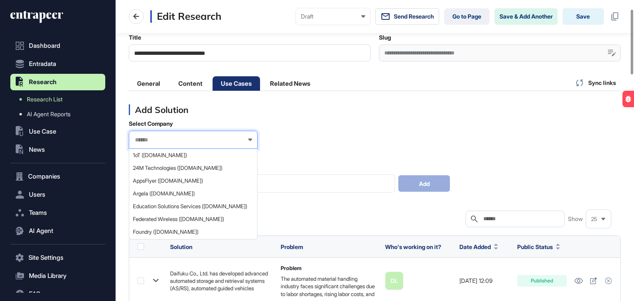
click at [188, 142] on input "text" at bounding box center [187, 140] width 107 height 7
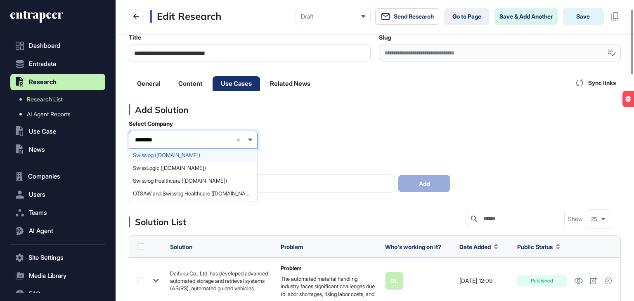
type input "********"
click at [151, 155] on span "Swisslog (swisslog.com)" at bounding box center [193, 155] width 120 height 6
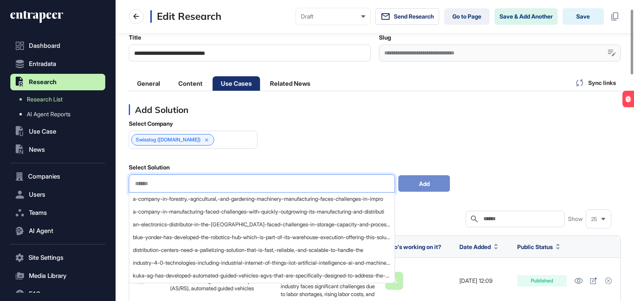
click at [185, 186] on input "text" at bounding box center [261, 183] width 255 height 7
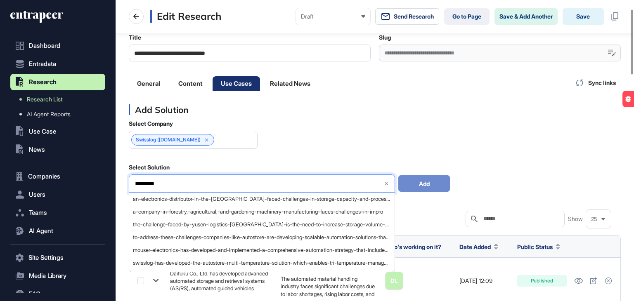
type input "*********"
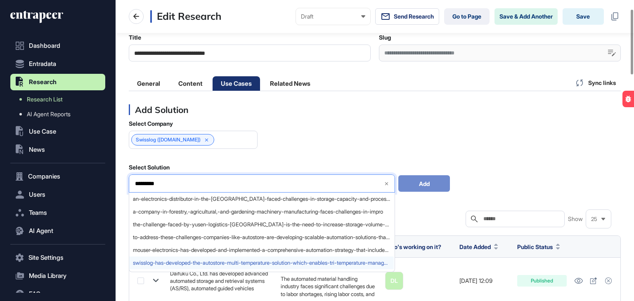
click at [240, 262] on span "swisslog-has-developed-the-autostore-multi-temperature-solution-which-enables-t…" at bounding box center [261, 263] width 257 height 6
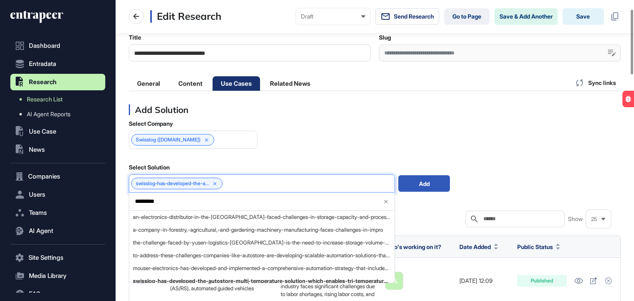
drag, startPoint x: 150, startPoint y: 201, endPoint x: 122, endPoint y: 201, distance: 28.1
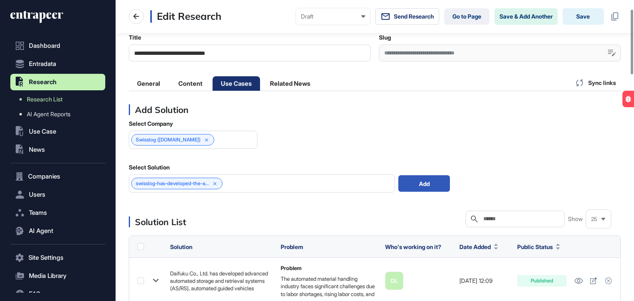
click at [257, 184] on div "swisslog-has-developed-the-a..." at bounding box center [262, 184] width 266 height 18
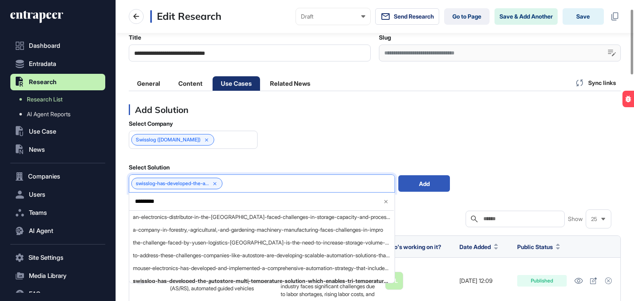
drag, startPoint x: 163, startPoint y: 198, endPoint x: 135, endPoint y: 198, distance: 28.9
click at [135, 198] on input "*********" at bounding box center [255, 201] width 242 height 7
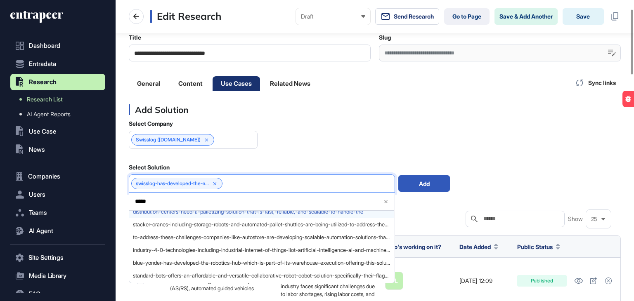
scroll to position [7, 0]
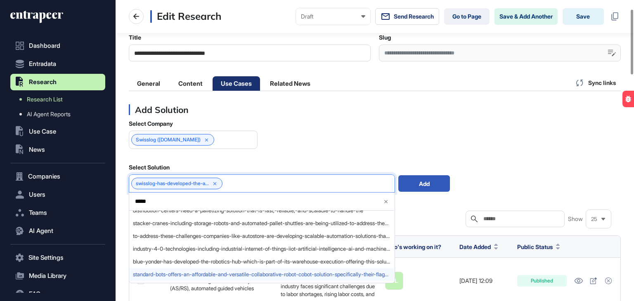
type input "*****"
click at [258, 272] on span "standard-bots-offers-an-affordable-and-versatile-collaborative-robot-cobot-solu…" at bounding box center [261, 275] width 257 height 6
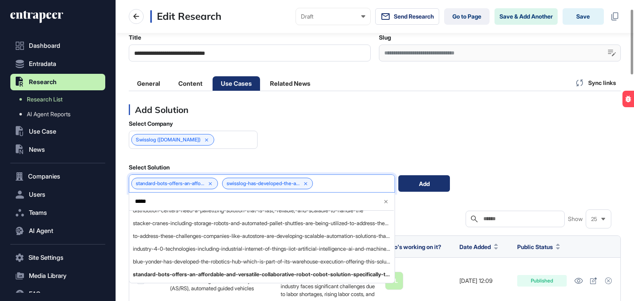
click at [447, 187] on div "Add" at bounding box center [424, 183] width 52 height 17
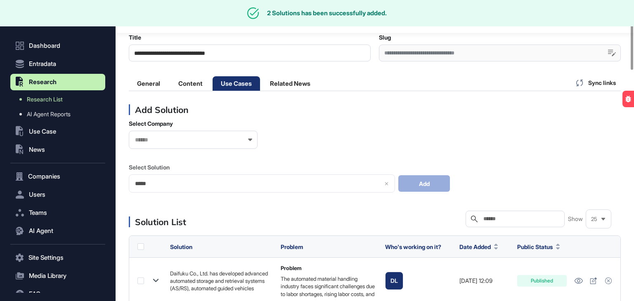
click at [208, 142] on input "text" at bounding box center [187, 140] width 107 height 7
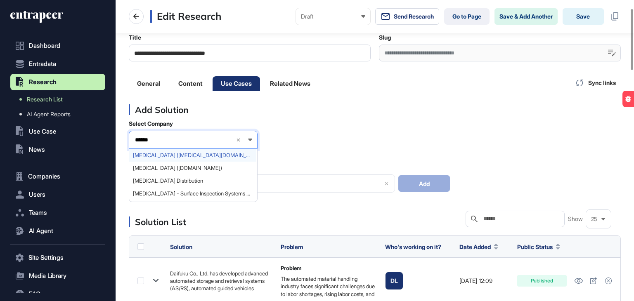
type input "******"
click at [168, 154] on span "Cognex (cognex.com)" at bounding box center [193, 155] width 120 height 6
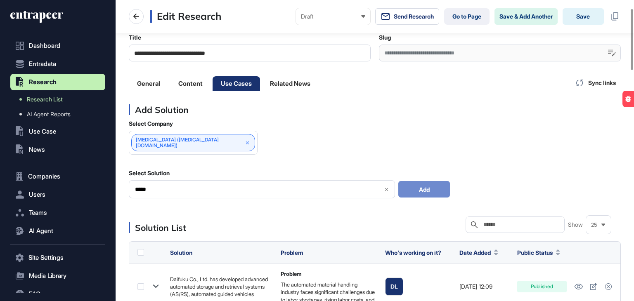
click at [170, 180] on div "*****" at bounding box center [262, 189] width 266 height 18
click at [386, 187] on icon at bounding box center [387, 190] width 6 height 6
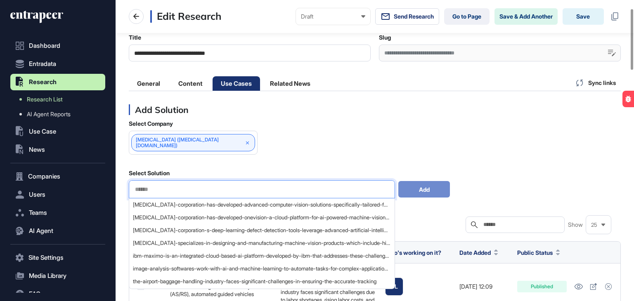
click at [150, 186] on input "text" at bounding box center [261, 189] width 255 height 7
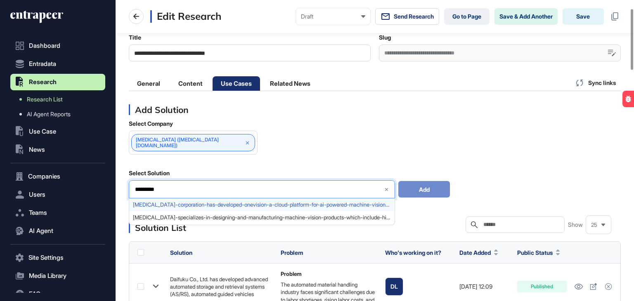
type input "*********"
click at [214, 202] on span "cognex-corporation-has-developed-onevision-a-cloud-platform-for-ai-powered-mach…" at bounding box center [261, 205] width 257 height 6
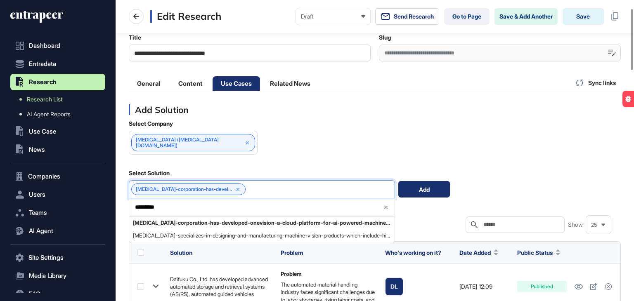
click at [437, 186] on div "Add" at bounding box center [424, 189] width 52 height 17
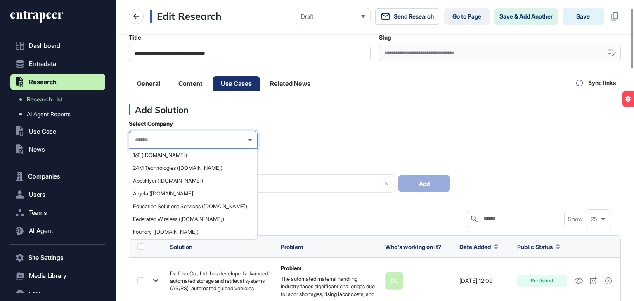
click at [171, 139] on input "text" at bounding box center [187, 140] width 107 height 7
drag, startPoint x: 178, startPoint y: 132, endPoint x: 170, endPoint y: 133, distance: 7.4
click at [170, 133] on div "*****" at bounding box center [193, 140] width 129 height 18
drag, startPoint x: 160, startPoint y: 137, endPoint x: 122, endPoint y: 137, distance: 38.0
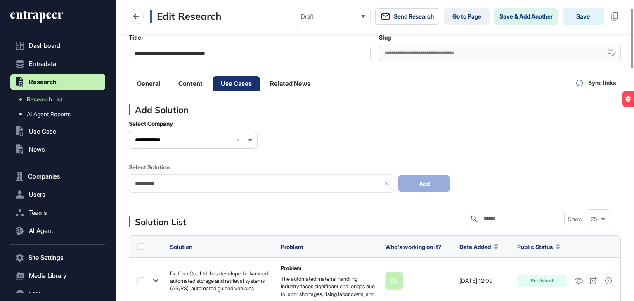
click at [189, 139] on input "**********" at bounding box center [181, 140] width 95 height 7
type input "**********"
click at [238, 137] on icon at bounding box center [239, 140] width 6 height 6
drag, startPoint x: 229, startPoint y: 187, endPoint x: 248, endPoint y: 184, distance: 18.8
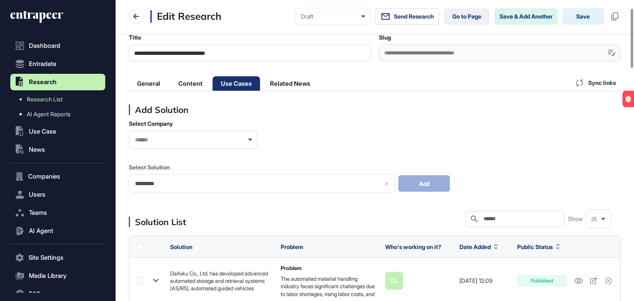
click at [232, 186] on div "Select Company Select Solution ********* Add" at bounding box center [375, 156] width 492 height 73
drag, startPoint x: 353, startPoint y: 179, endPoint x: 391, endPoint y: 184, distance: 38.3
click at [368, 182] on div "Select Company Select Solution ********* Add" at bounding box center [375, 156] width 492 height 73
click at [388, 185] on div "Select Company Select Solution ********* Add" at bounding box center [375, 156] width 492 height 73
drag, startPoint x: 217, startPoint y: 174, endPoint x: 142, endPoint y: 173, distance: 75.1
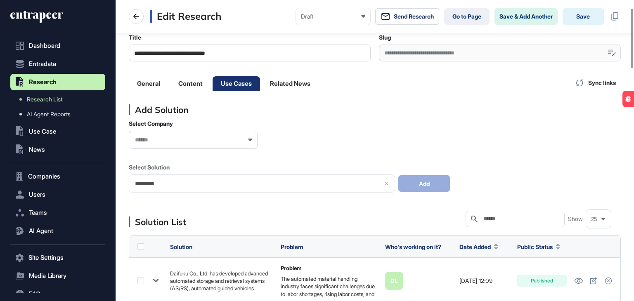
click at [166, 168] on div "Select Company Select Solution ********* Add" at bounding box center [375, 156] width 492 height 73
click at [150, 185] on div "Select Company Select Solution ********* Add" at bounding box center [375, 156] width 492 height 73
click at [164, 137] on input "text" at bounding box center [187, 140] width 107 height 7
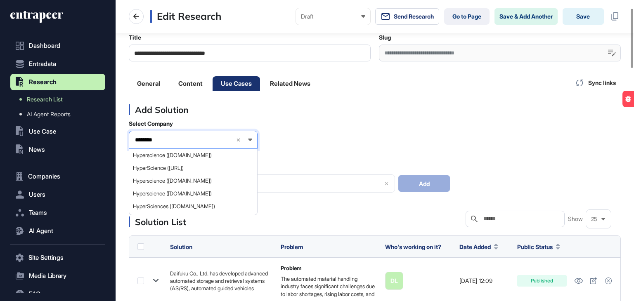
type input "********"
click at [184, 155] on span "Hyperscience (hyperscience.com)" at bounding box center [193, 155] width 120 height 6
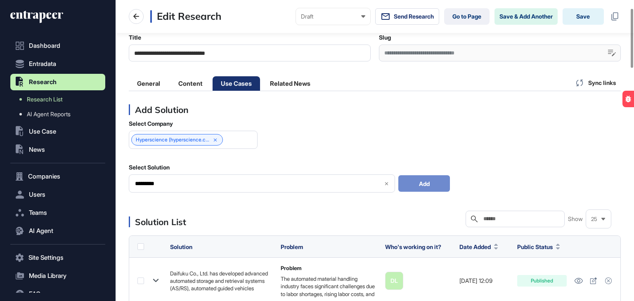
click at [198, 187] on input "*********" at bounding box center [255, 183] width 243 height 7
click at [386, 182] on icon at bounding box center [386, 183] width 3 height 3
click at [180, 184] on div at bounding box center [262, 184] width 266 height 18
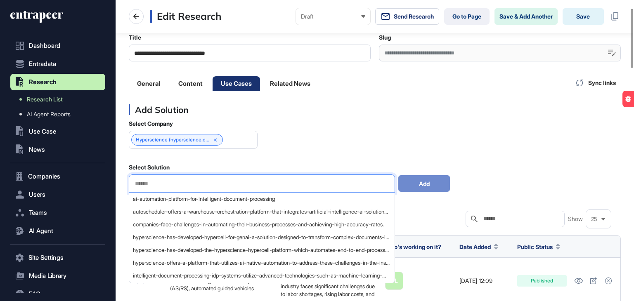
click at [178, 184] on input "text" at bounding box center [261, 183] width 255 height 7
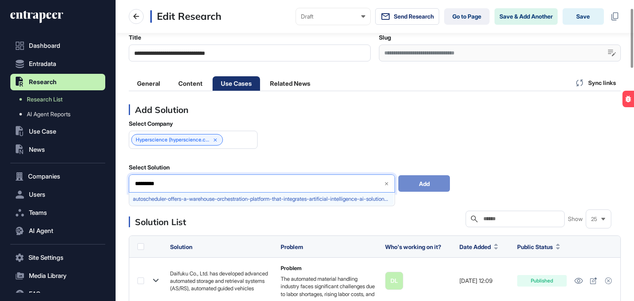
type input "*********"
click at [214, 200] on span "autoscheduler-offers-a-warehouse-orchestration-platform-that-integrates-artific…" at bounding box center [261, 199] width 257 height 6
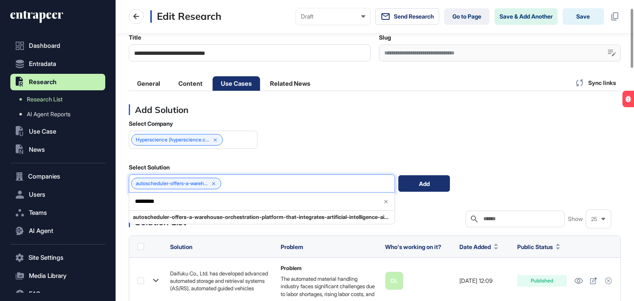
click at [434, 184] on div "Add" at bounding box center [424, 183] width 52 height 17
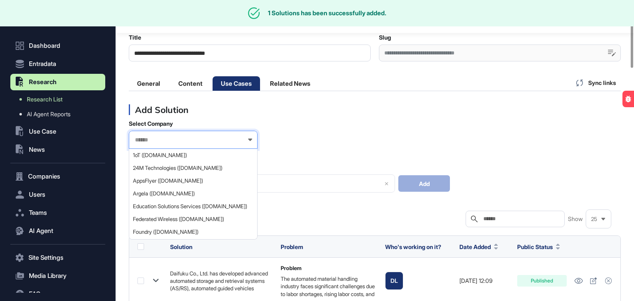
click at [167, 137] on input "text" at bounding box center [187, 140] width 107 height 7
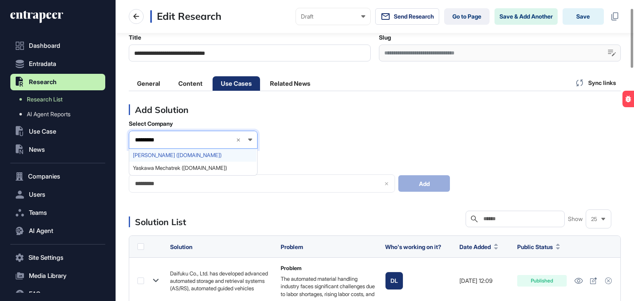
type input "*********"
click at [164, 149] on div "Yaskawa Motoman (motoman.com)" at bounding box center [192, 155] width 127 height 13
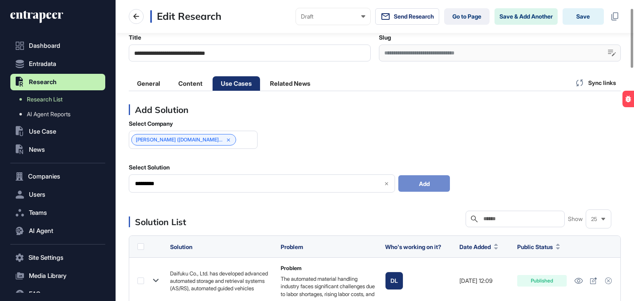
click at [168, 180] on input "*********" at bounding box center [255, 183] width 243 height 7
click at [383, 181] on div "*********" at bounding box center [262, 184] width 266 height 18
click at [386, 181] on icon at bounding box center [387, 184] width 6 height 6
click at [218, 178] on div at bounding box center [262, 184] width 266 height 18
click at [208, 187] on input "text" at bounding box center [261, 183] width 255 height 7
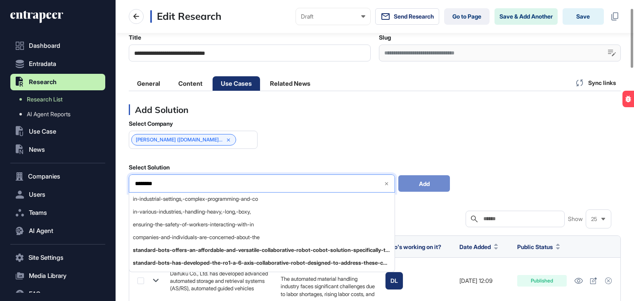
type input "********"
click at [388, 184] on icon at bounding box center [387, 184] width 6 height 6
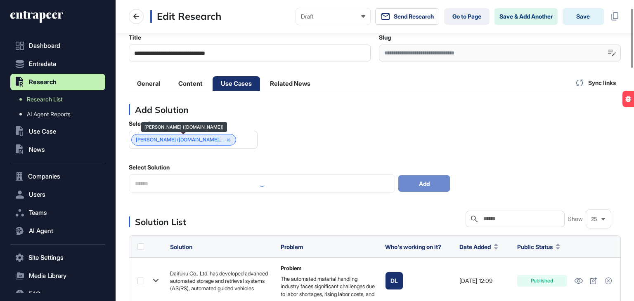
click at [229, 142] on icon at bounding box center [229, 140] width 6 height 6
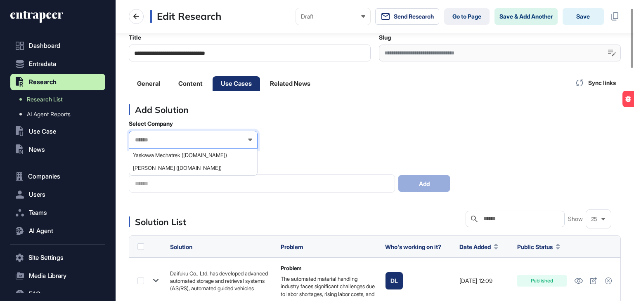
click at [224, 140] on input "text" at bounding box center [187, 140] width 107 height 7
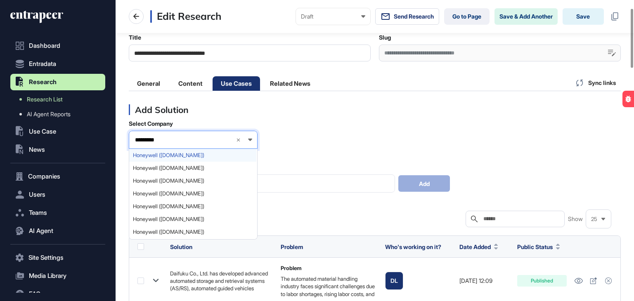
type input "*********"
click at [163, 154] on span "Honeywell (honeywell.com)" at bounding box center [193, 155] width 120 height 6
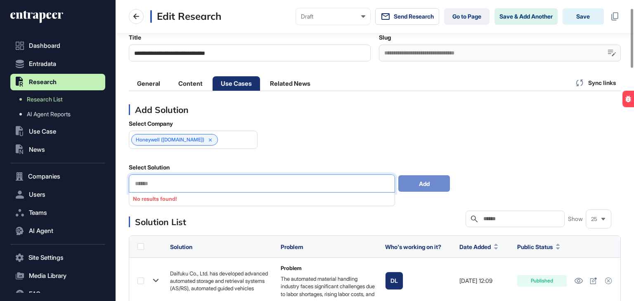
click at [191, 185] on input "text" at bounding box center [261, 183] width 255 height 7
drag, startPoint x: 176, startPoint y: 180, endPoint x: 104, endPoint y: 178, distance: 71.8
click at [104, 178] on div "**********" at bounding box center [317, 150] width 634 height 301
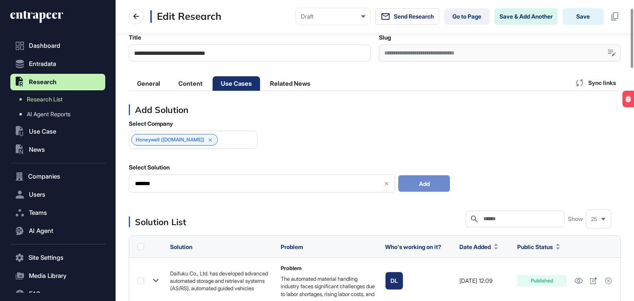
type input "*******"
click at [198, 179] on div "*******" at bounding box center [262, 184] width 266 height 18
click at [385, 182] on icon at bounding box center [387, 184] width 6 height 6
click at [262, 187] on div at bounding box center [262, 184] width 266 height 18
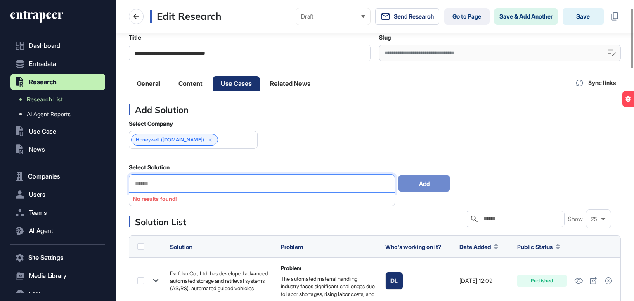
click at [237, 181] on input "text" at bounding box center [261, 183] width 255 height 7
click at [236, 181] on input "text" at bounding box center [261, 183] width 255 height 7
click at [209, 139] on icon at bounding box center [211, 140] width 6 height 6
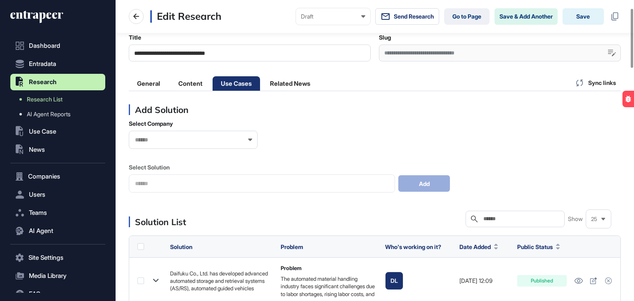
click at [209, 139] on input "text" at bounding box center [187, 140] width 107 height 7
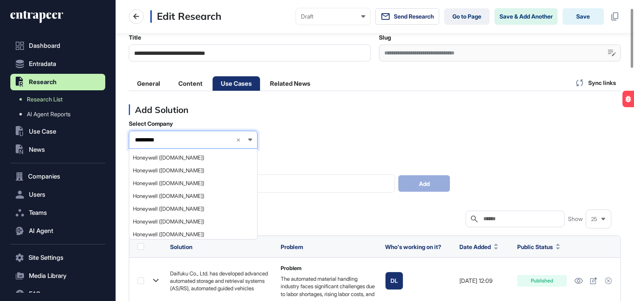
scroll to position [206, 0]
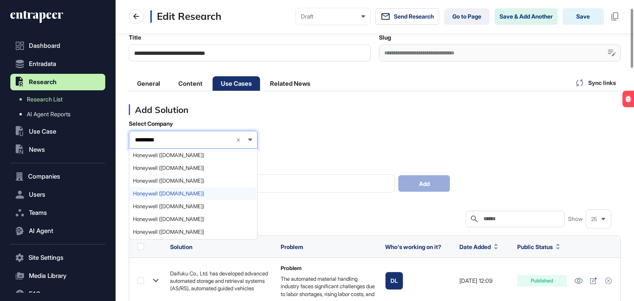
type input "*********"
click at [168, 197] on div "Honeywell (honeywell.com)" at bounding box center [192, 193] width 127 height 13
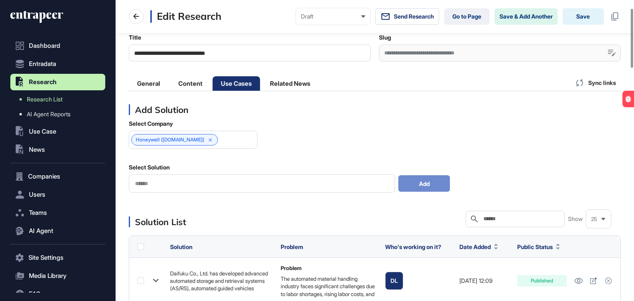
click at [195, 179] on div at bounding box center [262, 184] width 266 height 18
click at [193, 189] on div at bounding box center [262, 184] width 266 height 18
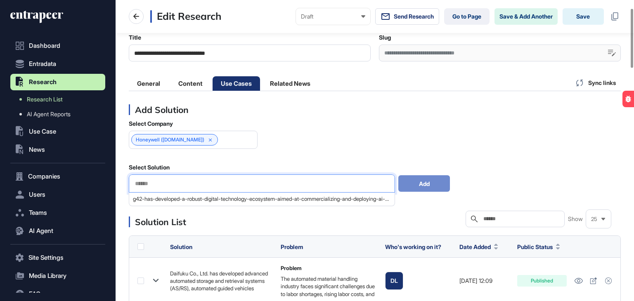
click at [194, 185] on input "text" at bounding box center [261, 183] width 255 height 7
click at [210, 141] on icon at bounding box center [211, 140] width 6 height 6
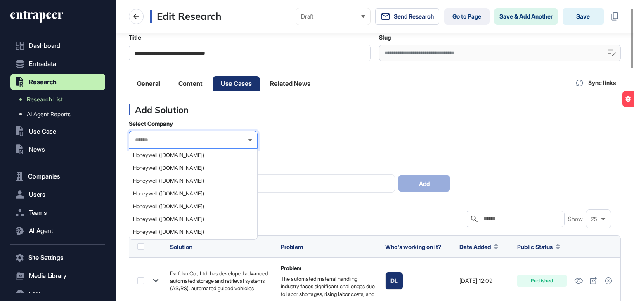
click at [210, 140] on input "text" at bounding box center [187, 140] width 107 height 7
type input "*********"
click at [175, 151] on div "Honeywell (honeywell.com)" at bounding box center [192, 155] width 127 height 13
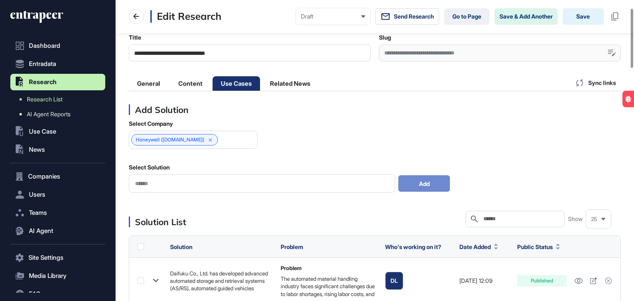
click at [177, 185] on input "text" at bounding box center [261, 183] width 255 height 7
click at [324, 165] on div "Select Solution" at bounding box center [289, 167] width 321 height 7
click at [324, 190] on div at bounding box center [262, 184] width 266 height 18
click at [326, 183] on input "text" at bounding box center [261, 183] width 255 height 7
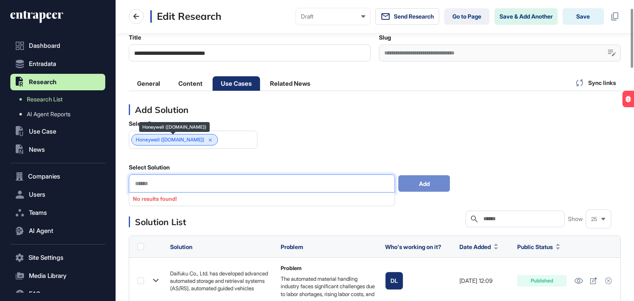
click at [208, 139] on icon at bounding box center [211, 140] width 6 height 6
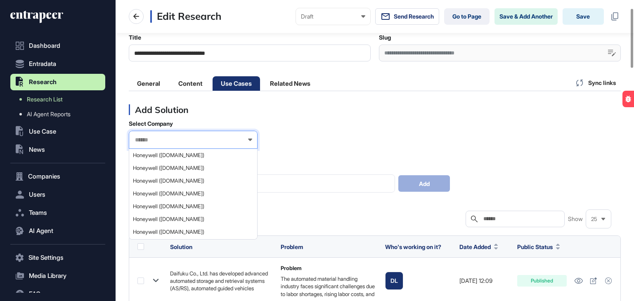
click at [208, 139] on input "text" at bounding box center [187, 140] width 107 height 7
type input "*********"
click at [152, 165] on span "Honeywell (honeywell.com)" at bounding box center [193, 168] width 120 height 6
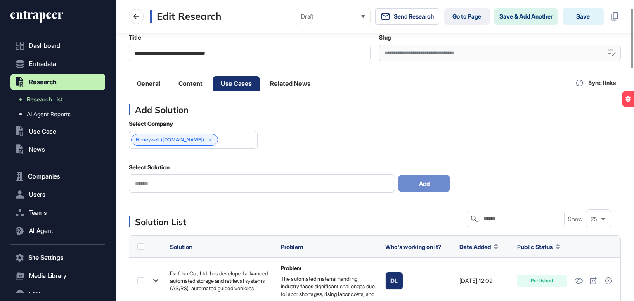
click at [173, 189] on div at bounding box center [262, 184] width 266 height 18
click at [173, 184] on input "text" at bounding box center [261, 183] width 255 height 7
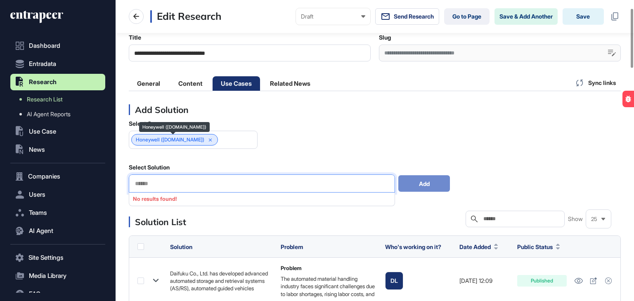
click at [211, 142] on div "Honeywell (honeywell.com)" at bounding box center [174, 140] width 87 height 12
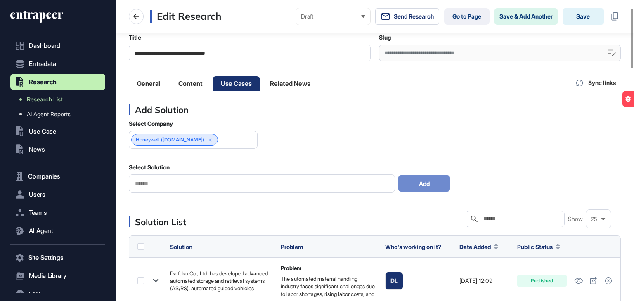
click at [208, 138] on icon at bounding box center [211, 140] width 6 height 6
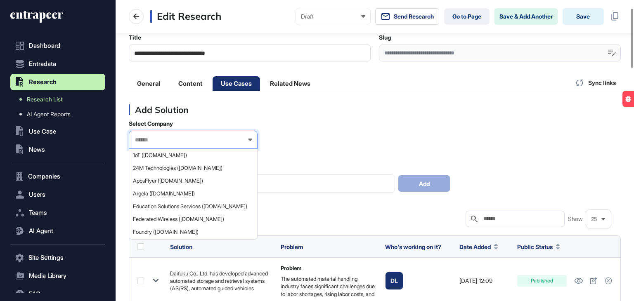
click at [172, 141] on input "text" at bounding box center [187, 140] width 107 height 7
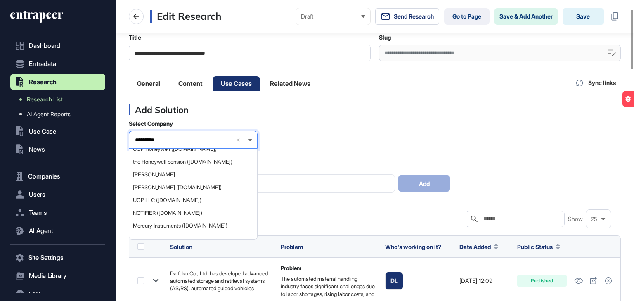
scroll to position [83, 0]
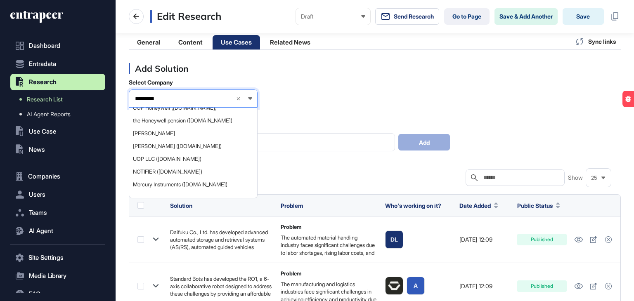
type input "*********"
click at [239, 97] on icon at bounding box center [239, 99] width 6 height 6
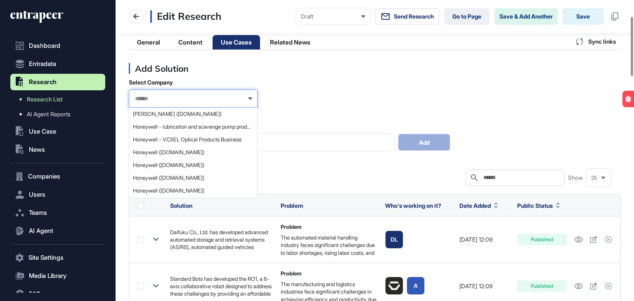
click at [190, 97] on input "text" at bounding box center [187, 98] width 107 height 7
paste input "**********"
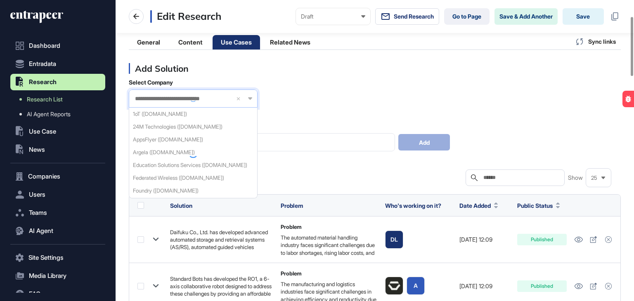
type input "**********"
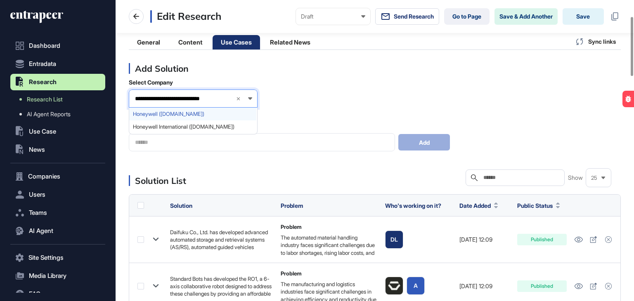
click at [192, 114] on span "Honeywell (honeywell.com)" at bounding box center [193, 114] width 120 height 6
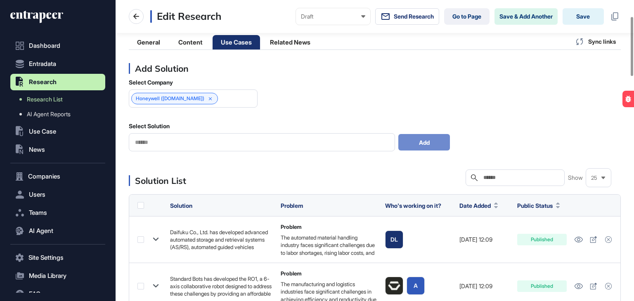
click at [182, 137] on div at bounding box center [262, 142] width 266 height 18
click at [177, 141] on input "text" at bounding box center [261, 142] width 255 height 7
click at [229, 93] on div "Honeywell (honeywell.com)" at bounding box center [193, 99] width 129 height 18
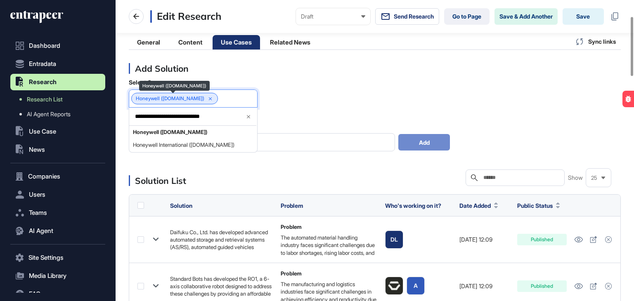
click at [210, 101] on div "Honeywell (honeywell.com)" at bounding box center [174, 99] width 87 height 12
click at [208, 100] on icon at bounding box center [211, 99] width 6 height 6
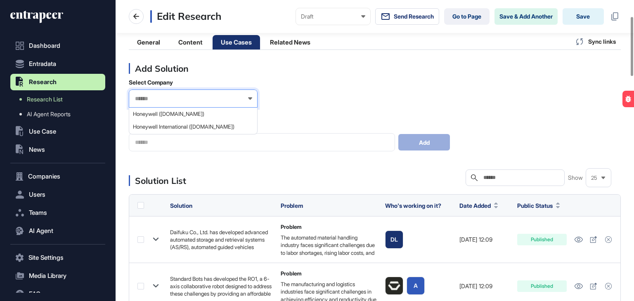
click at [200, 99] on div at bounding box center [193, 99] width 129 height 18
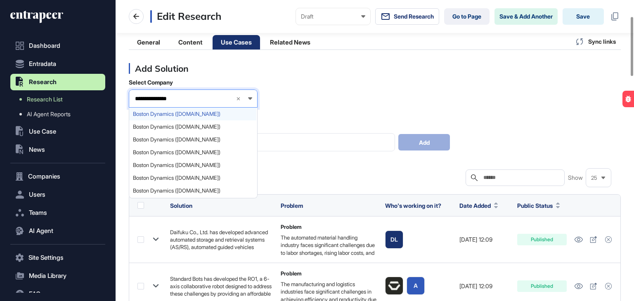
type input "**********"
click at [180, 114] on span "Boston Dynamics (bostondynamics.com)" at bounding box center [193, 114] width 120 height 6
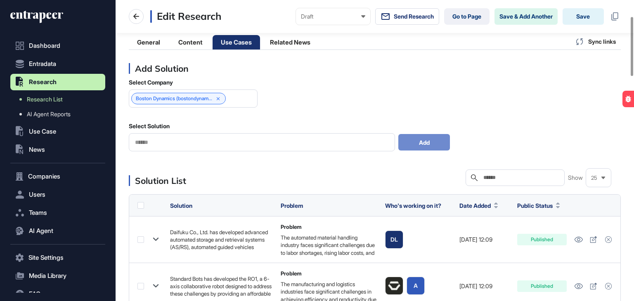
click at [189, 139] on input "text" at bounding box center [261, 142] width 255 height 7
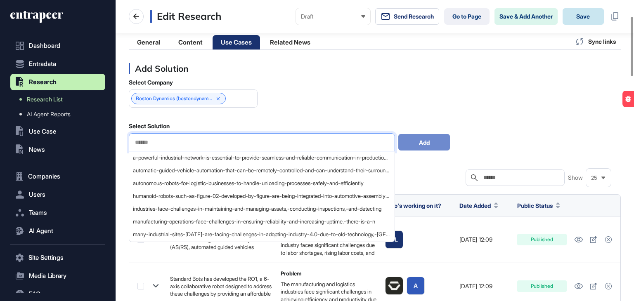
click at [591, 15] on button "Save" at bounding box center [582, 16] width 41 height 17
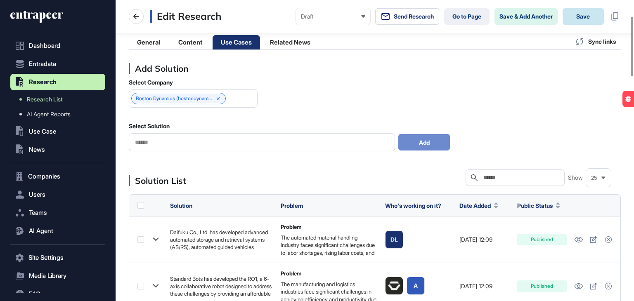
click at [580, 16] on button "Save" at bounding box center [582, 16] width 41 height 17
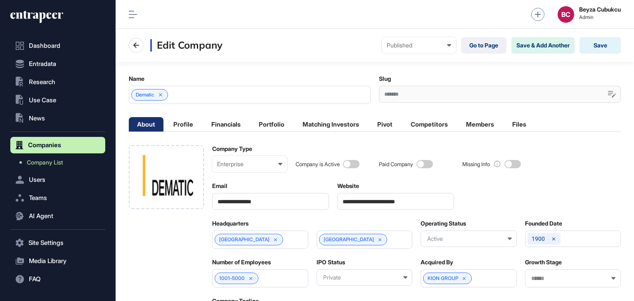
scroll to position [0, 4]
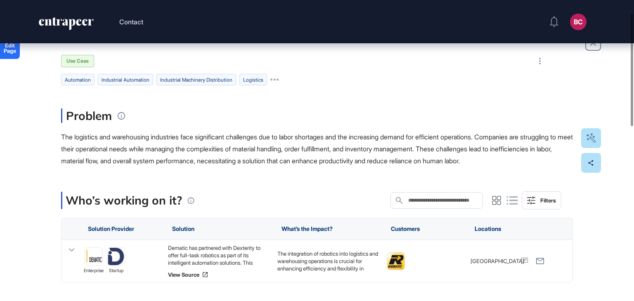
scroll to position [41, 0]
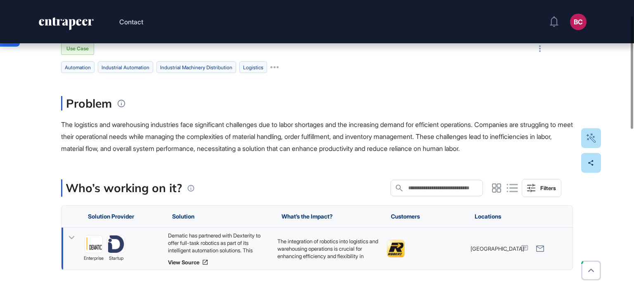
click at [209, 235] on div "Dematic has partnered with Dexterity to offer full-task robotics as part of its…" at bounding box center [218, 243] width 101 height 22
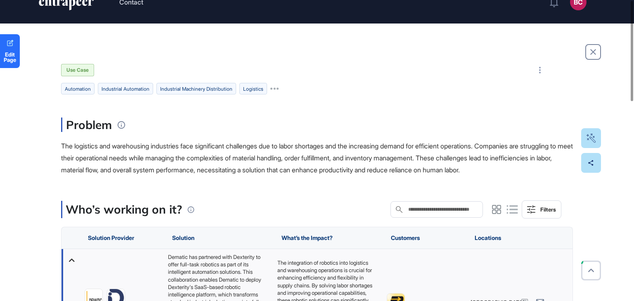
scroll to position [0, 0]
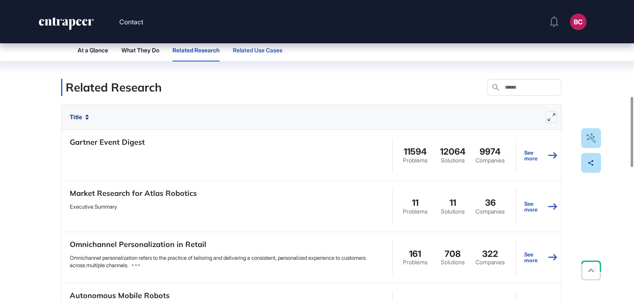
click at [262, 53] on button "Related Use Cases" at bounding box center [258, 50] width 50 height 22
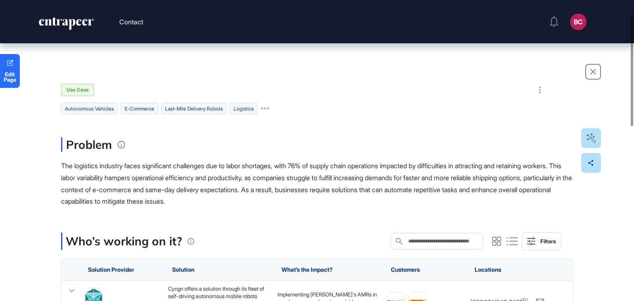
scroll to position [83, 0]
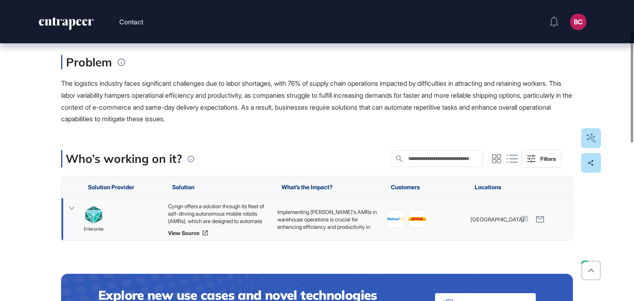
click at [234, 215] on div "Cyngn offers a solution through its fleet of self-driving autonomous mobile rob…" at bounding box center [218, 214] width 101 height 22
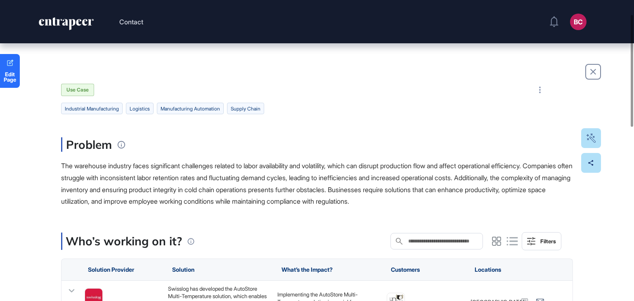
scroll to position [83, 0]
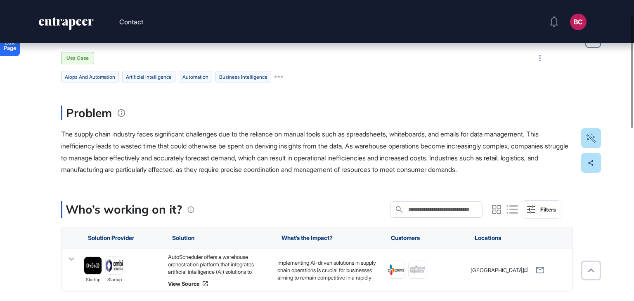
scroll to position [83, 0]
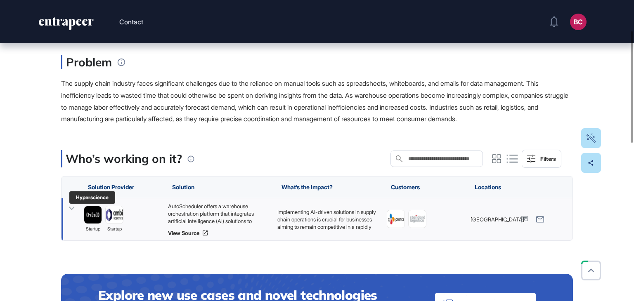
click at [93, 212] on img at bounding box center [92, 214] width 17 height 17
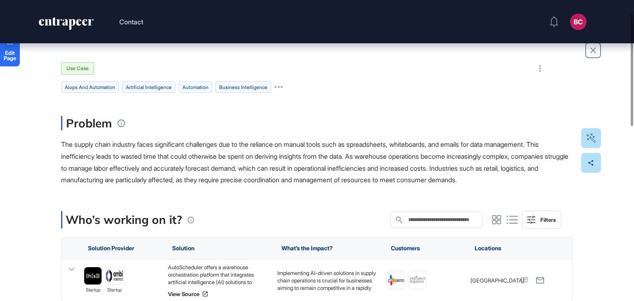
scroll to position [41, 0]
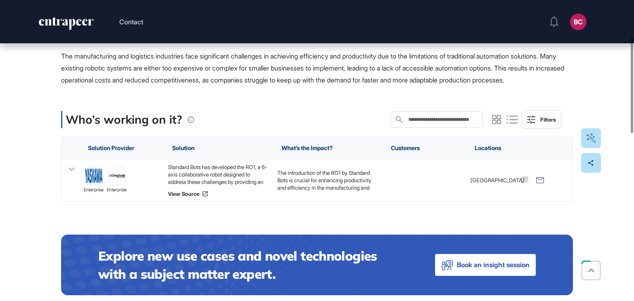
scroll to position [124, 0]
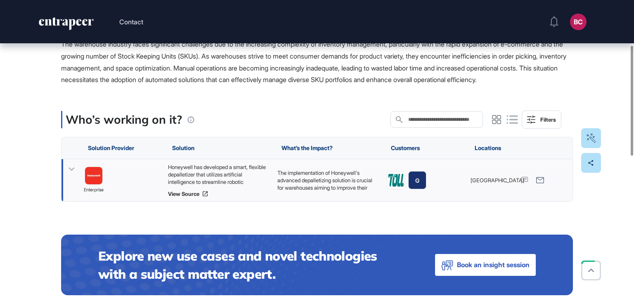
scroll to position [124, 0]
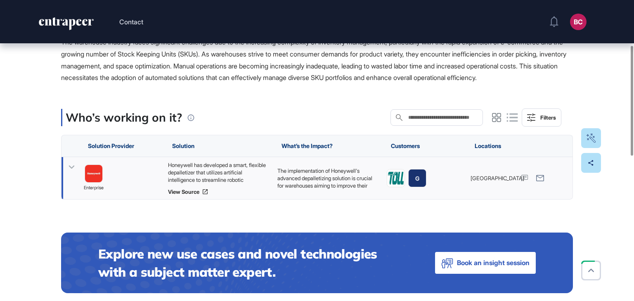
click at [228, 184] on div "Honeywell has developed a smart, flexible depalletizer that utilizes artificial…" at bounding box center [218, 172] width 101 height 22
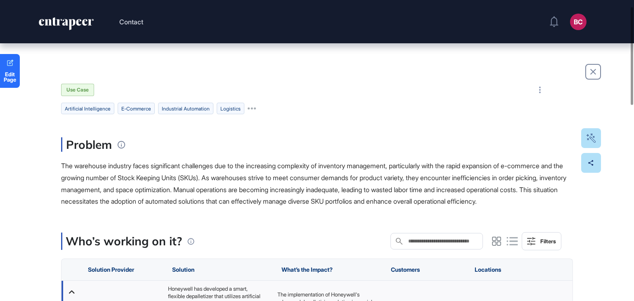
scroll to position [165, 0]
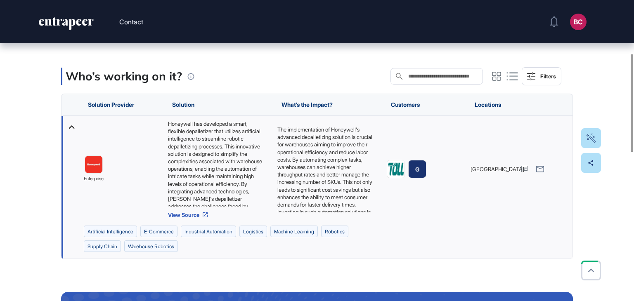
click at [191, 218] on link "View Source" at bounding box center [218, 215] width 101 height 7
click at [93, 173] on img at bounding box center [93, 164] width 17 height 17
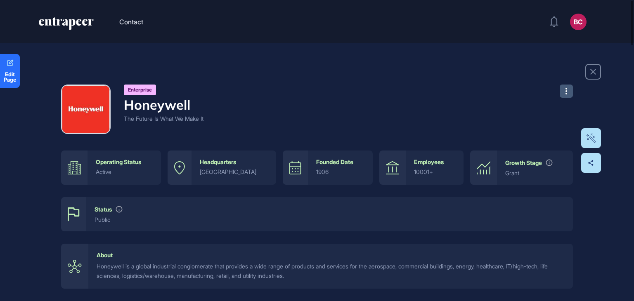
click at [562, 90] on button at bounding box center [566, 91] width 13 height 13
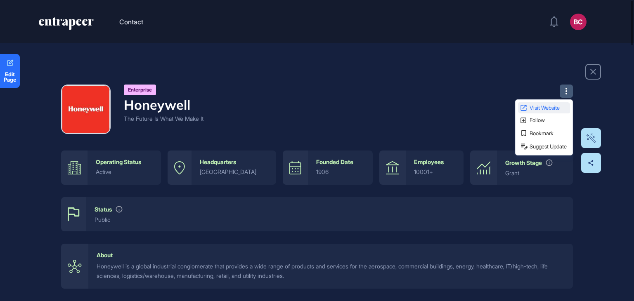
click at [553, 105] on span "Visit Website" at bounding box center [548, 107] width 39 height 5
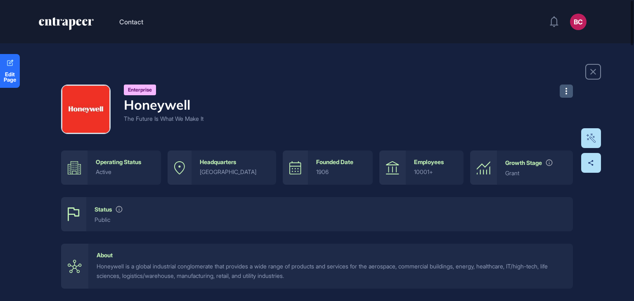
click at [566, 93] on icon at bounding box center [566, 91] width 2 height 7
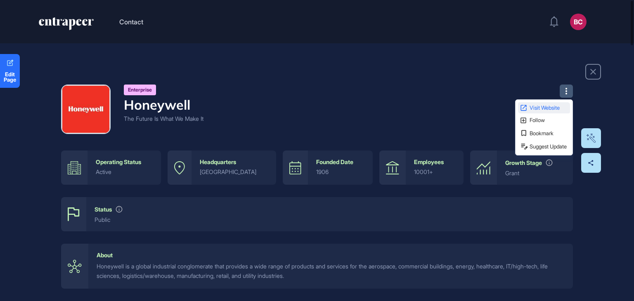
click at [542, 105] on span "Visit Website" at bounding box center [548, 107] width 39 height 5
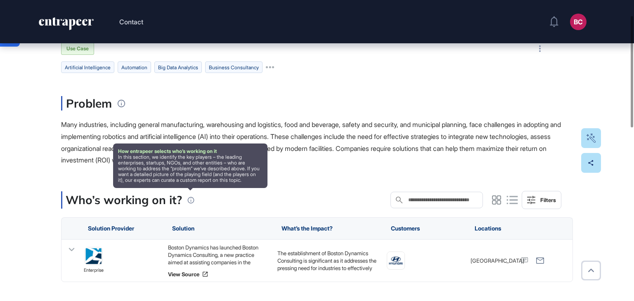
scroll to position [83, 0]
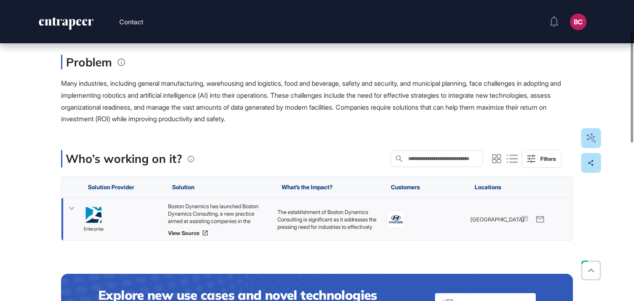
click at [230, 220] on div "Boston Dynamics has launched Boston Dynamics Consulting, a new practice aimed a…" at bounding box center [218, 214] width 101 height 22
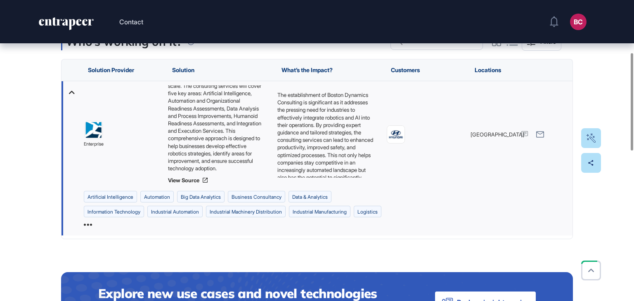
scroll to position [206, 0]
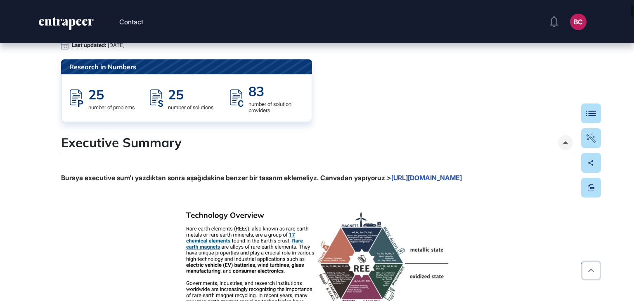
scroll to position [124, 0]
